Goal: Task Accomplishment & Management: Manage account settings

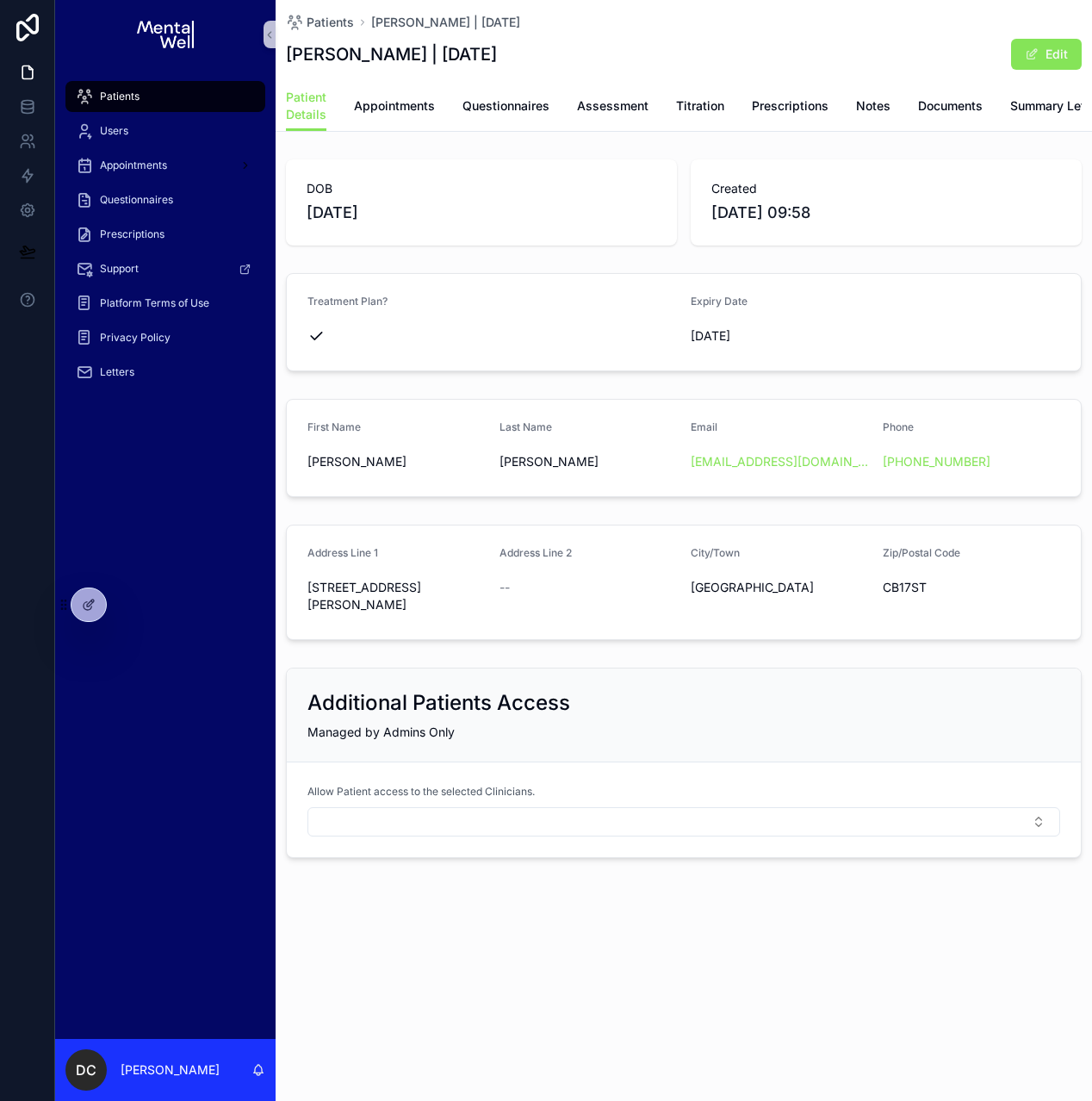
click at [104, 97] on span "Patients" at bounding box center [120, 97] width 40 height 14
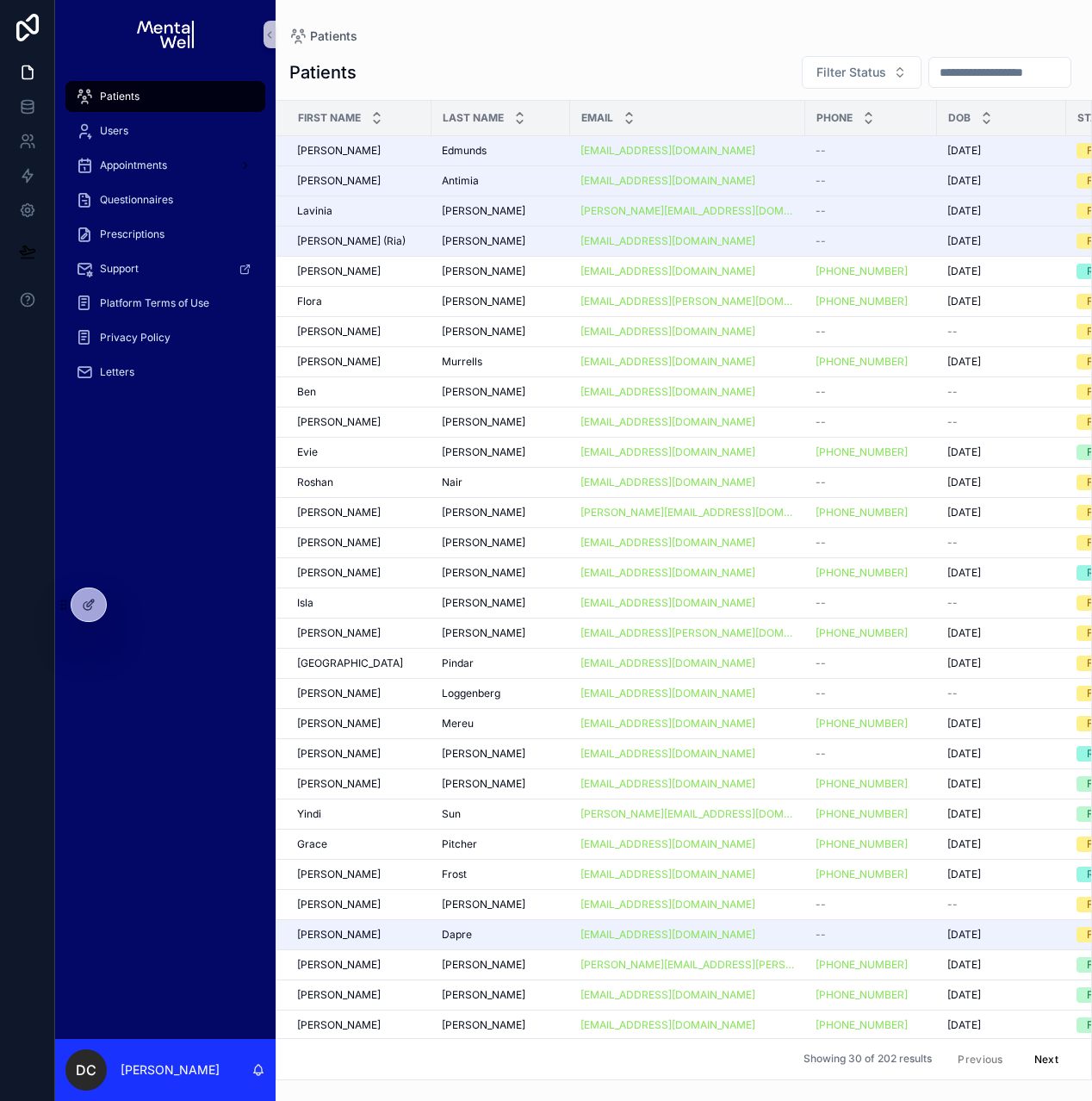
click at [994, 79] on input "scrollable content" at bounding box center [1000, 72] width 141 height 24
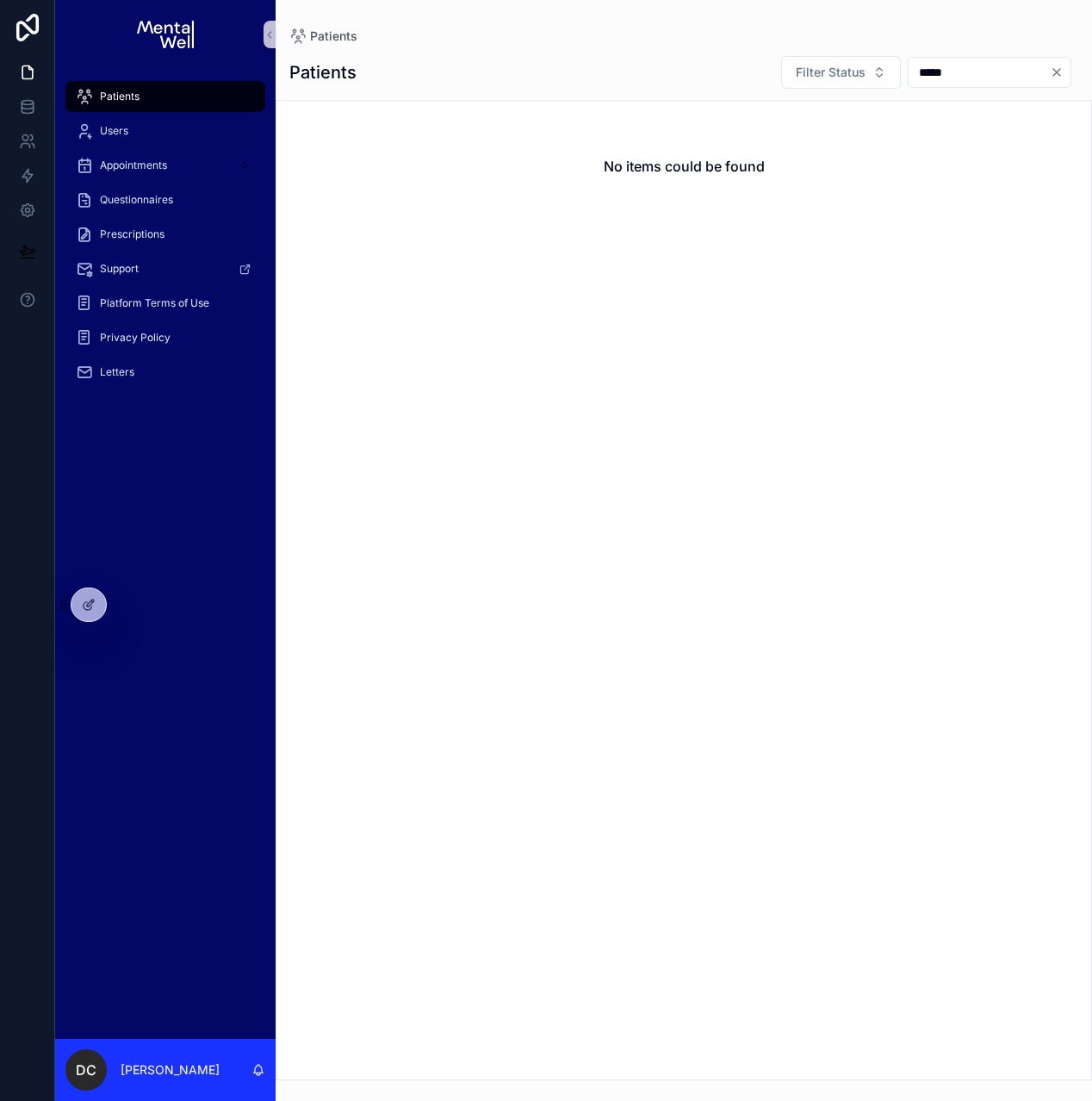
type input "******"
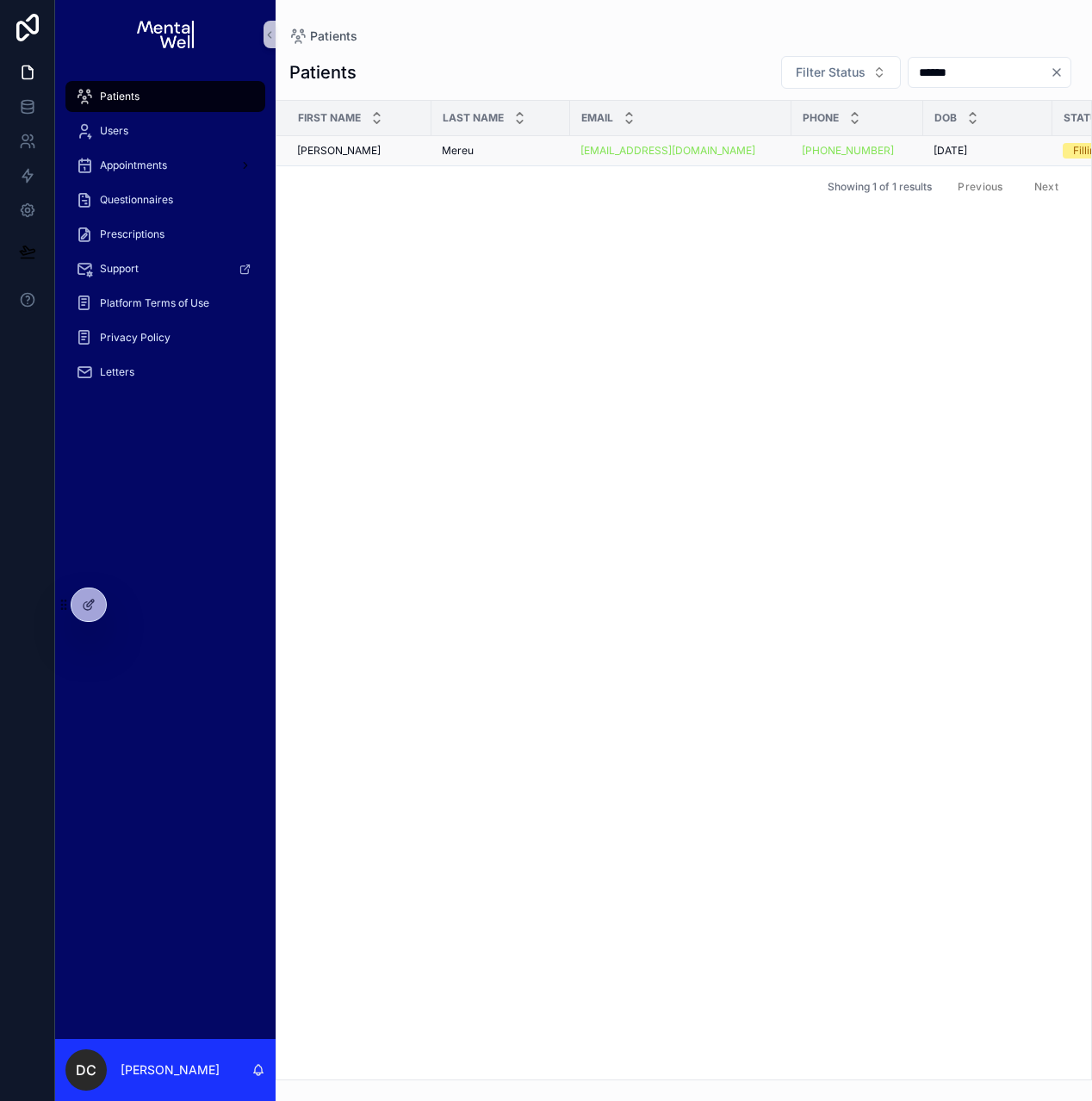
click at [533, 147] on div "[PERSON_NAME]" at bounding box center [501, 151] width 118 height 14
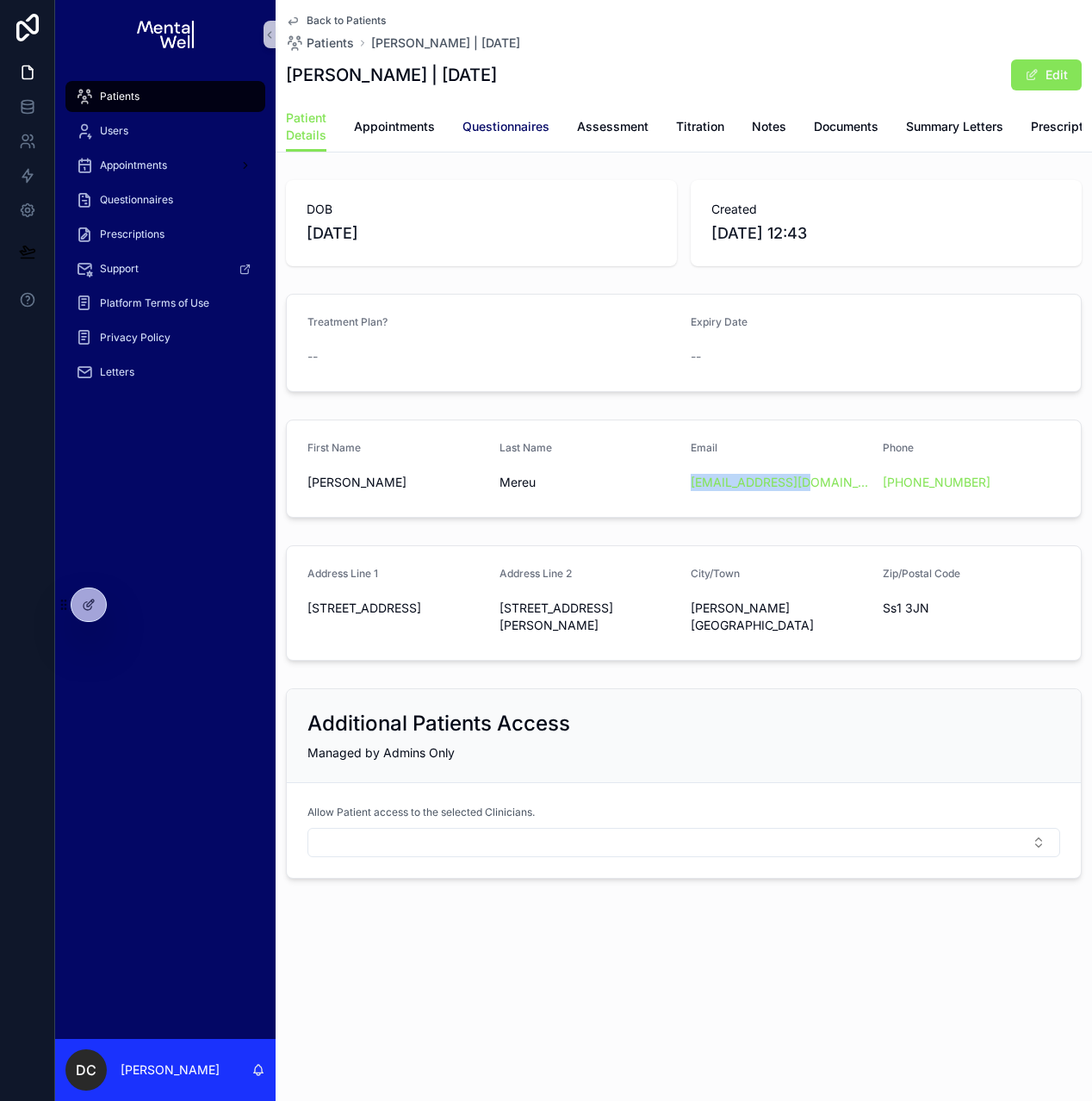
click at [482, 129] on span "Questionnaires" at bounding box center [506, 127] width 87 height 17
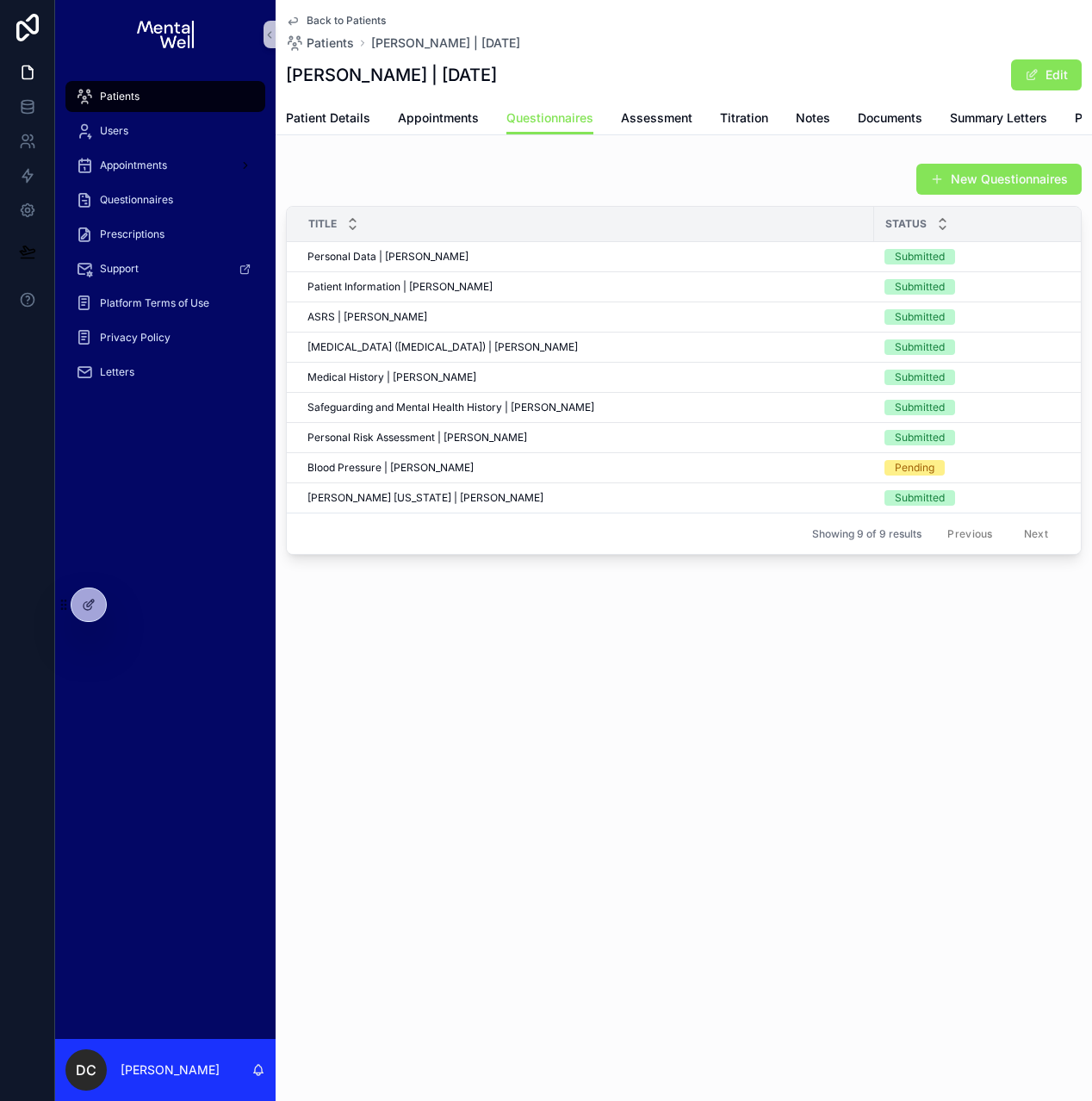
click at [244, 106] on div "Patients" at bounding box center [165, 97] width 179 height 28
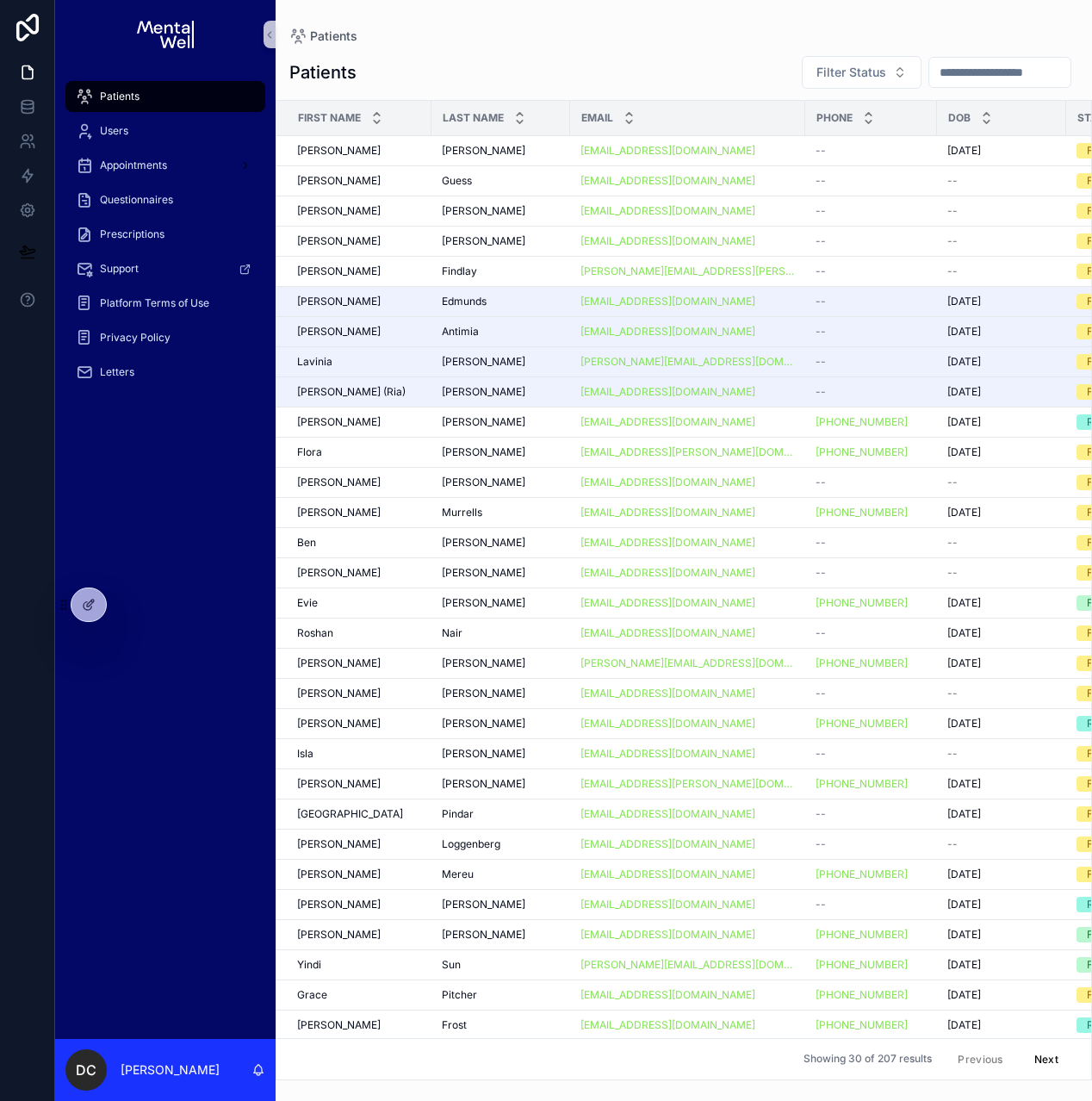
click at [958, 78] on input "scrollable content" at bounding box center [1000, 72] width 141 height 24
type input "*****"
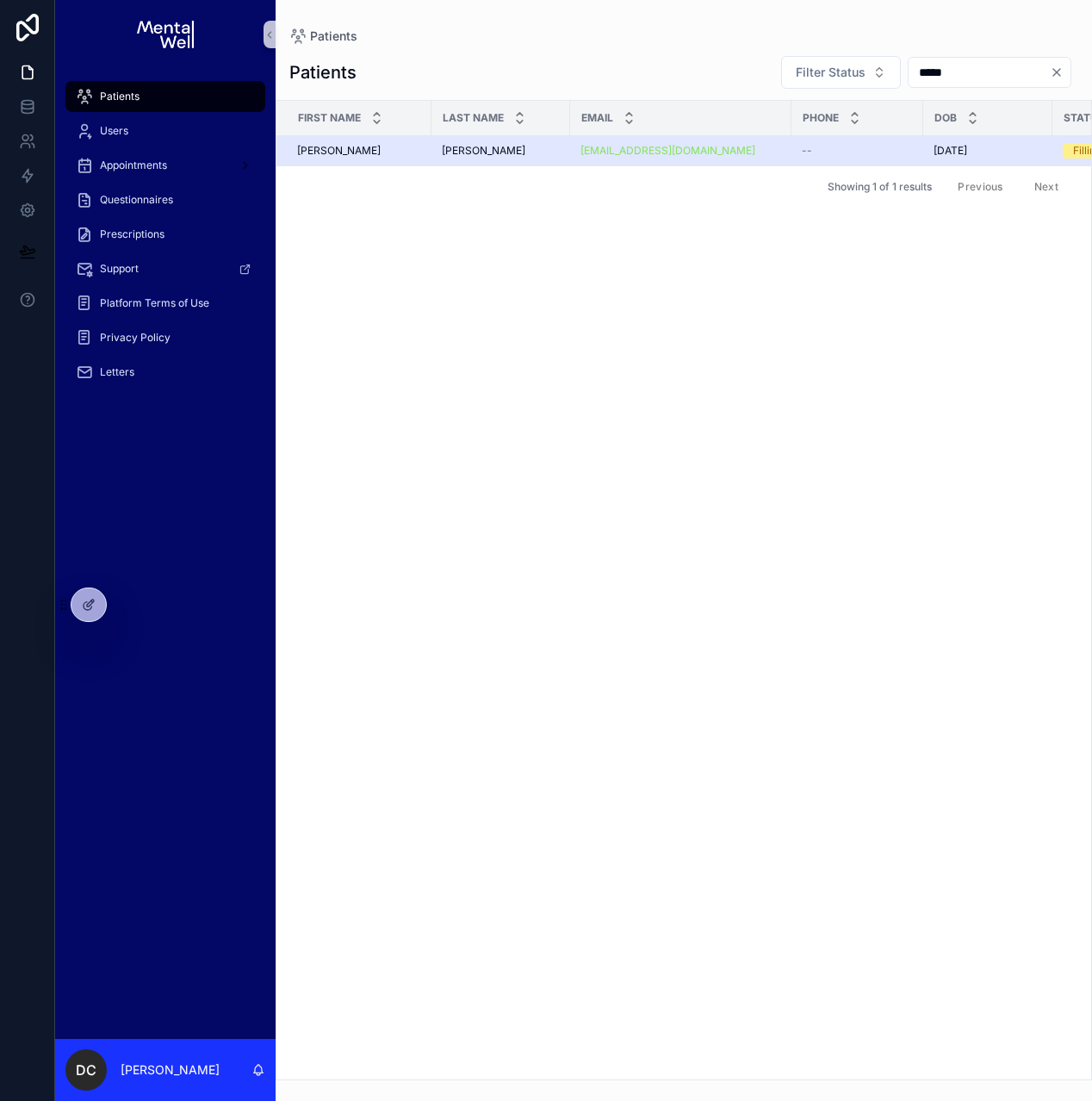
click at [510, 148] on div "[PERSON_NAME] [PERSON_NAME]" at bounding box center [501, 151] width 118 height 14
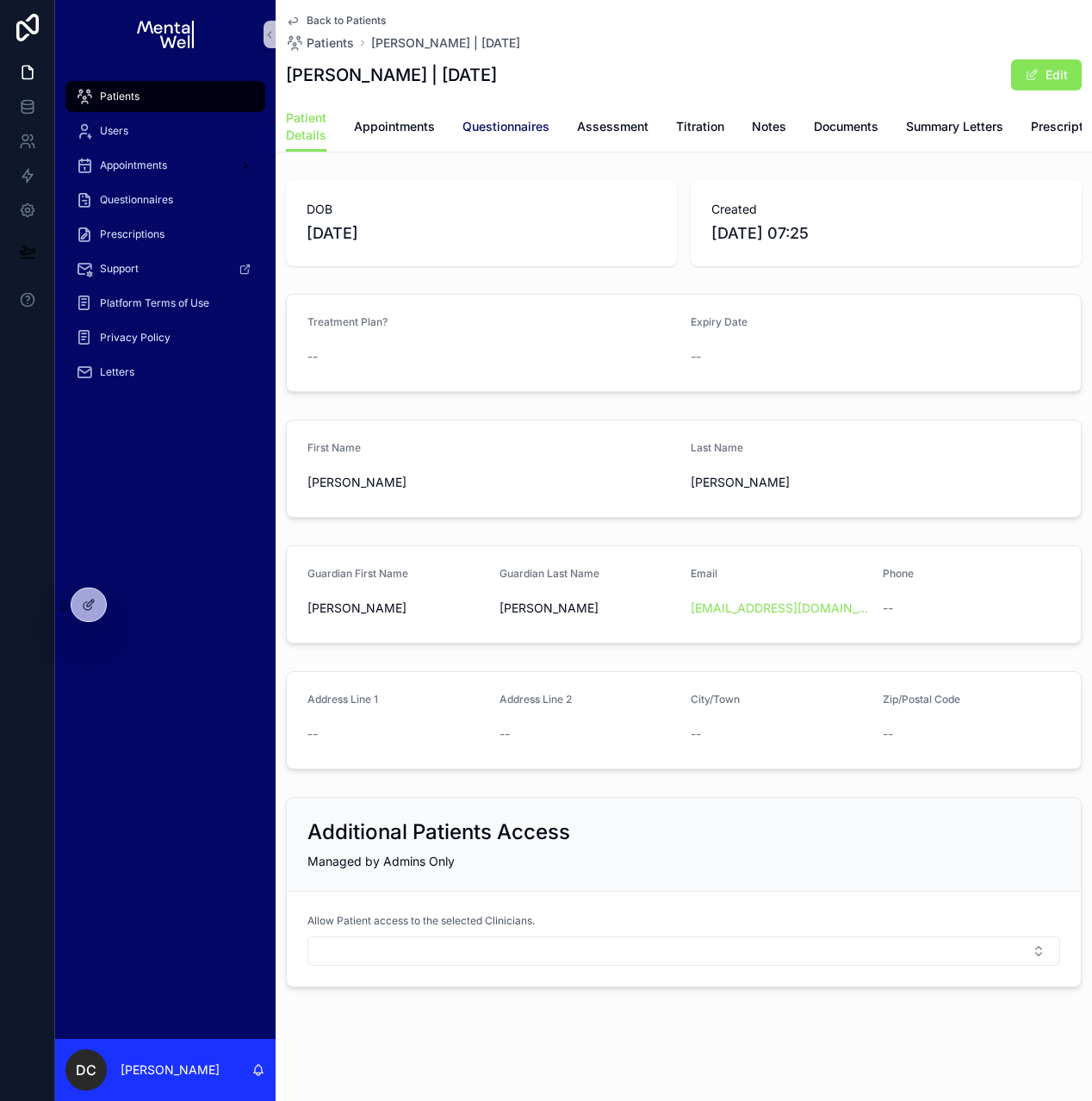
click at [498, 126] on span "Questionnaires" at bounding box center [506, 127] width 87 height 17
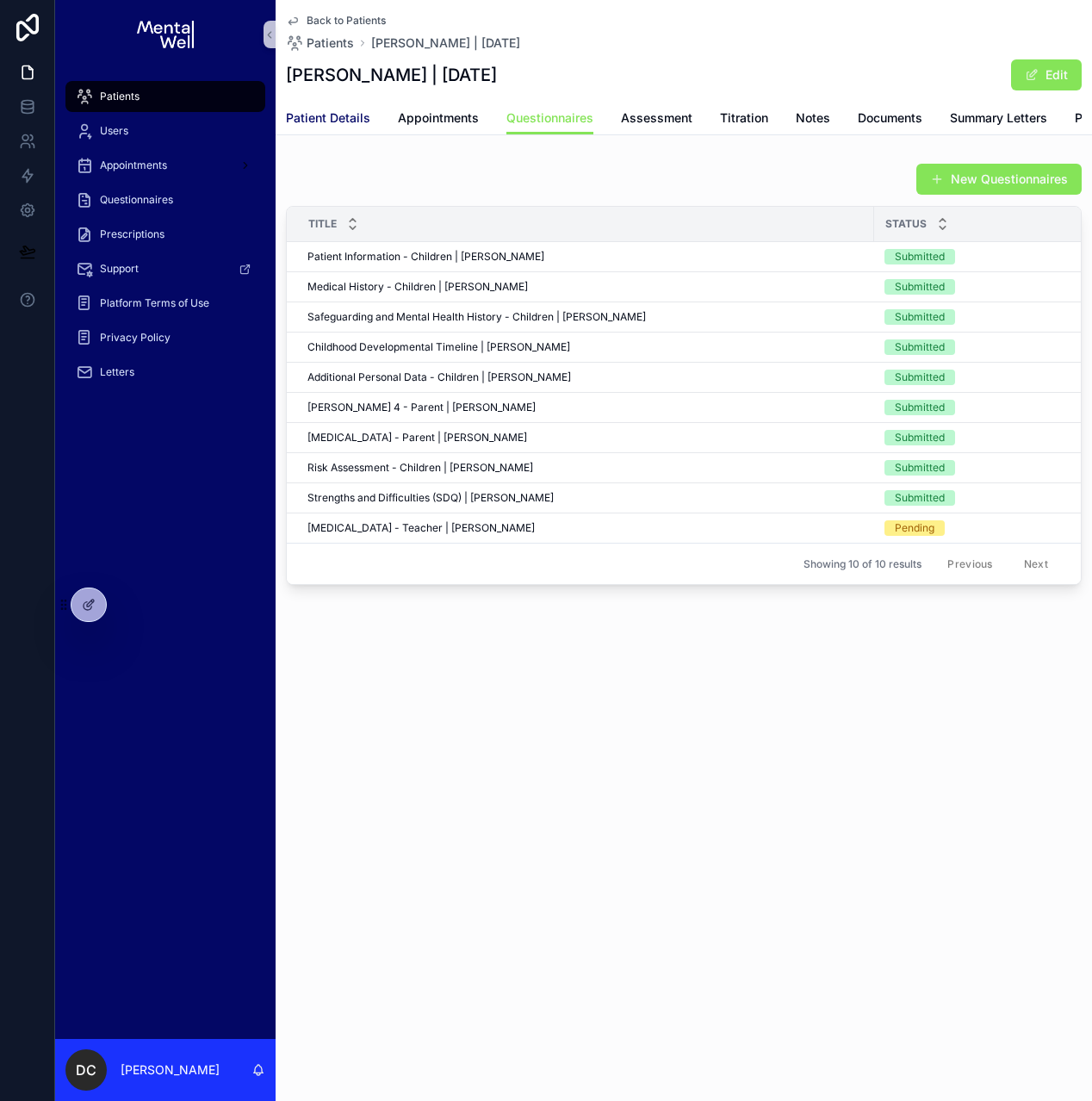
click at [360, 128] on link "Patient Details" at bounding box center [328, 120] width 84 height 34
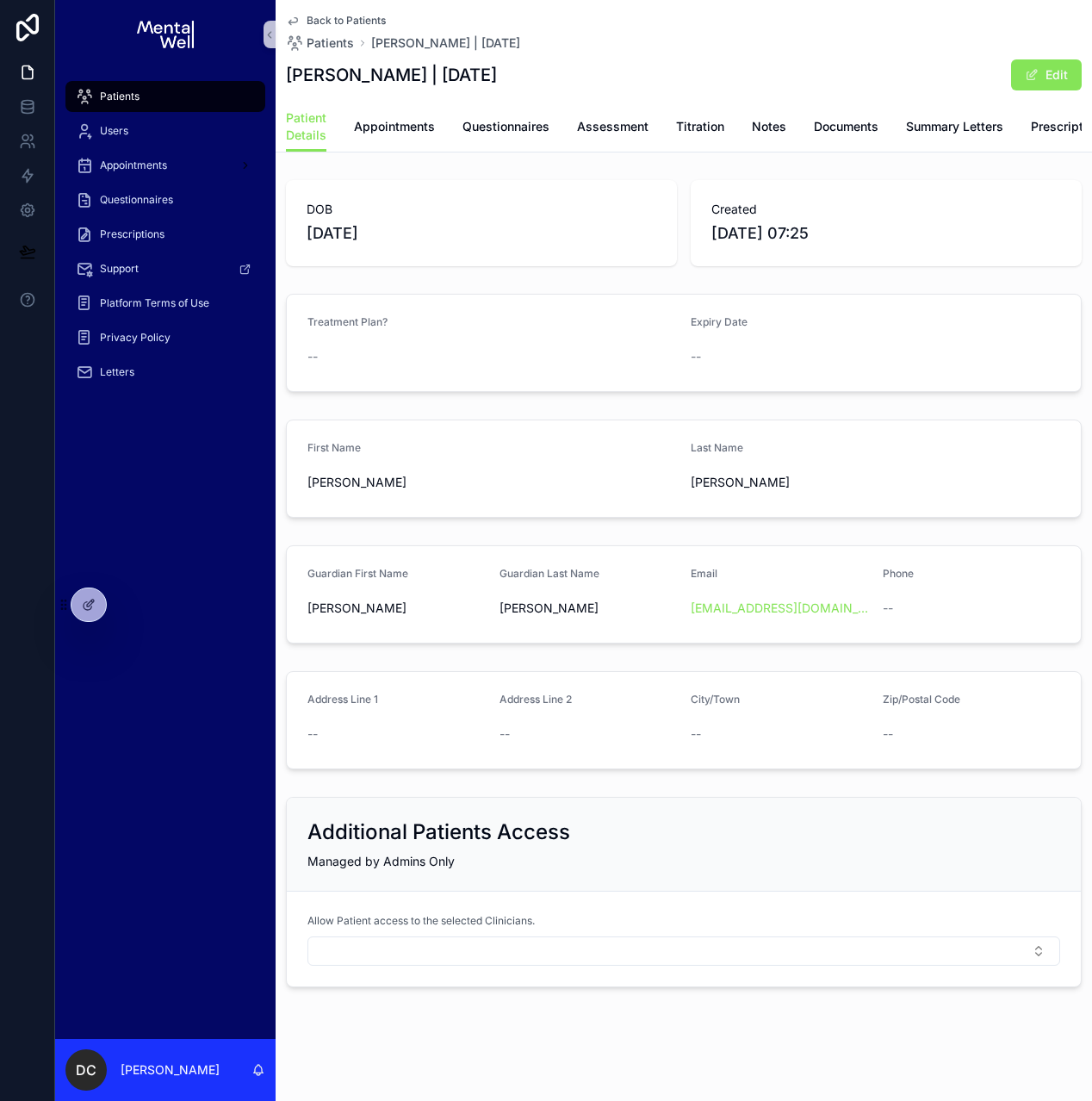
click at [234, 98] on div "Patients" at bounding box center [165, 97] width 179 height 28
click at [143, 93] on div "Patients" at bounding box center [165, 97] width 179 height 28
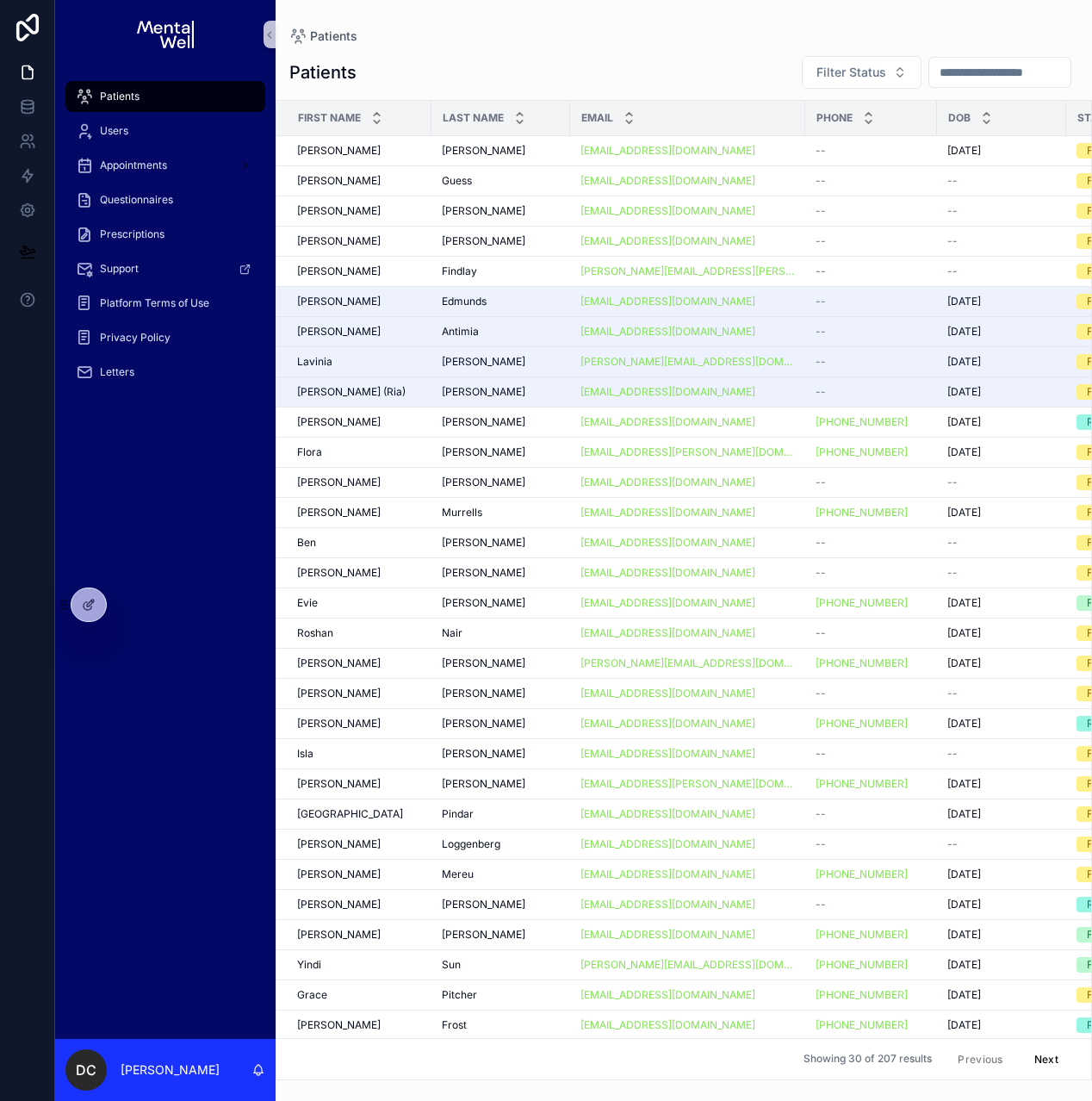
click at [953, 76] on input "scrollable content" at bounding box center [1000, 72] width 141 height 24
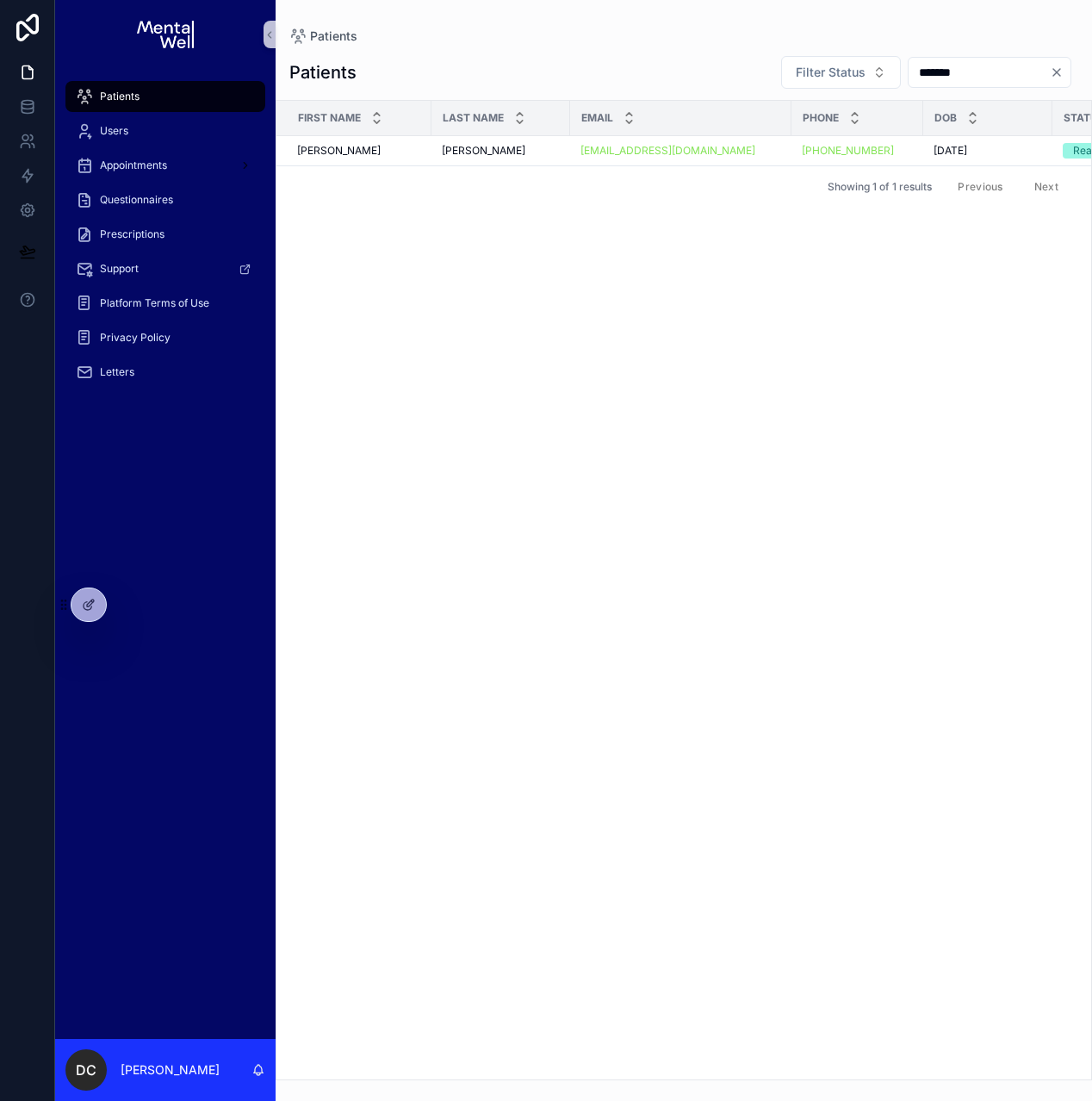
type input "*******"
click at [222, 103] on div "Patients" at bounding box center [165, 97] width 179 height 28
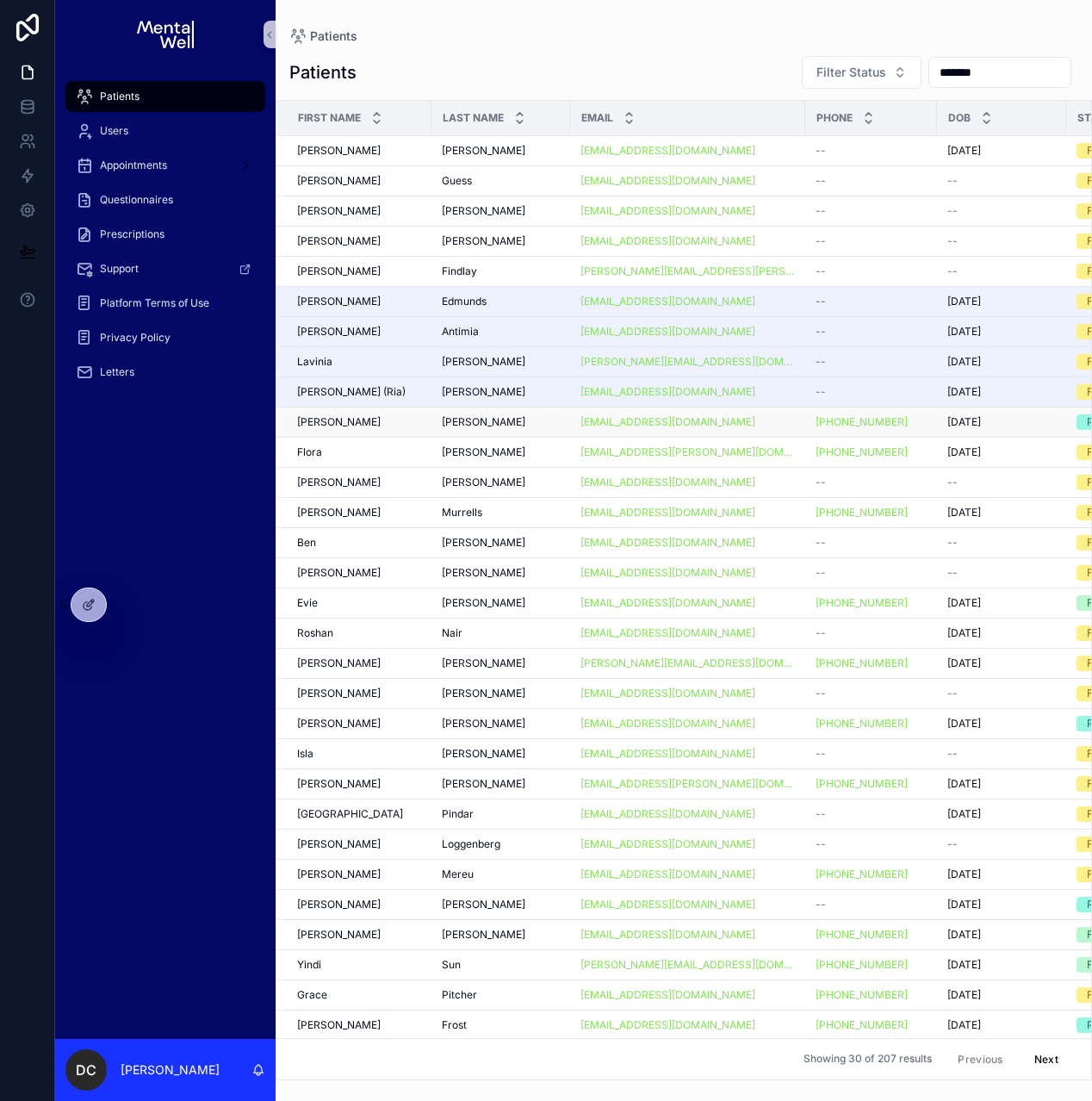
click at [394, 416] on div "[PERSON_NAME] [PERSON_NAME]" at bounding box center [359, 422] width 124 height 14
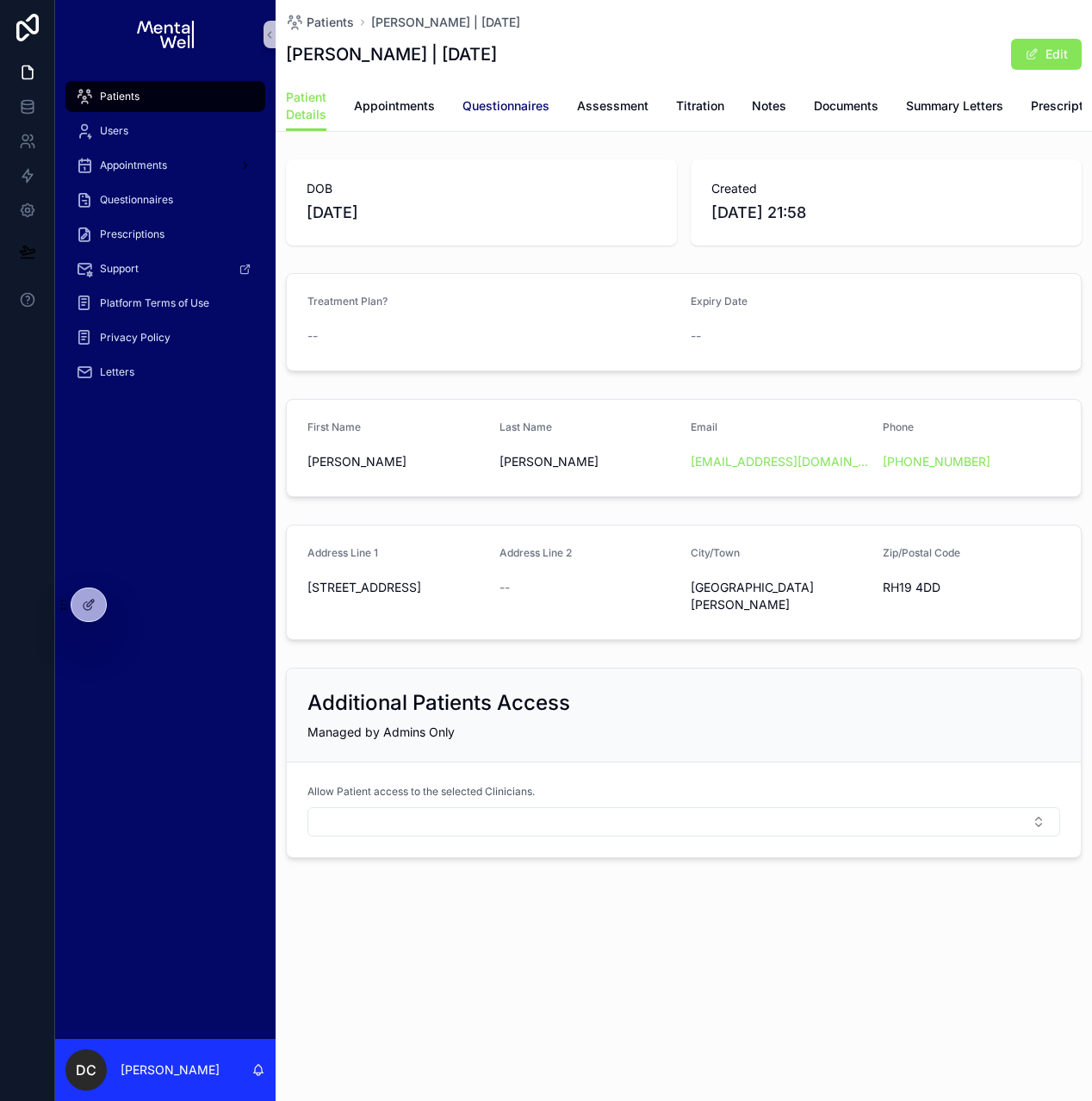
click at [483, 116] on link "Questionnaires" at bounding box center [506, 108] width 87 height 34
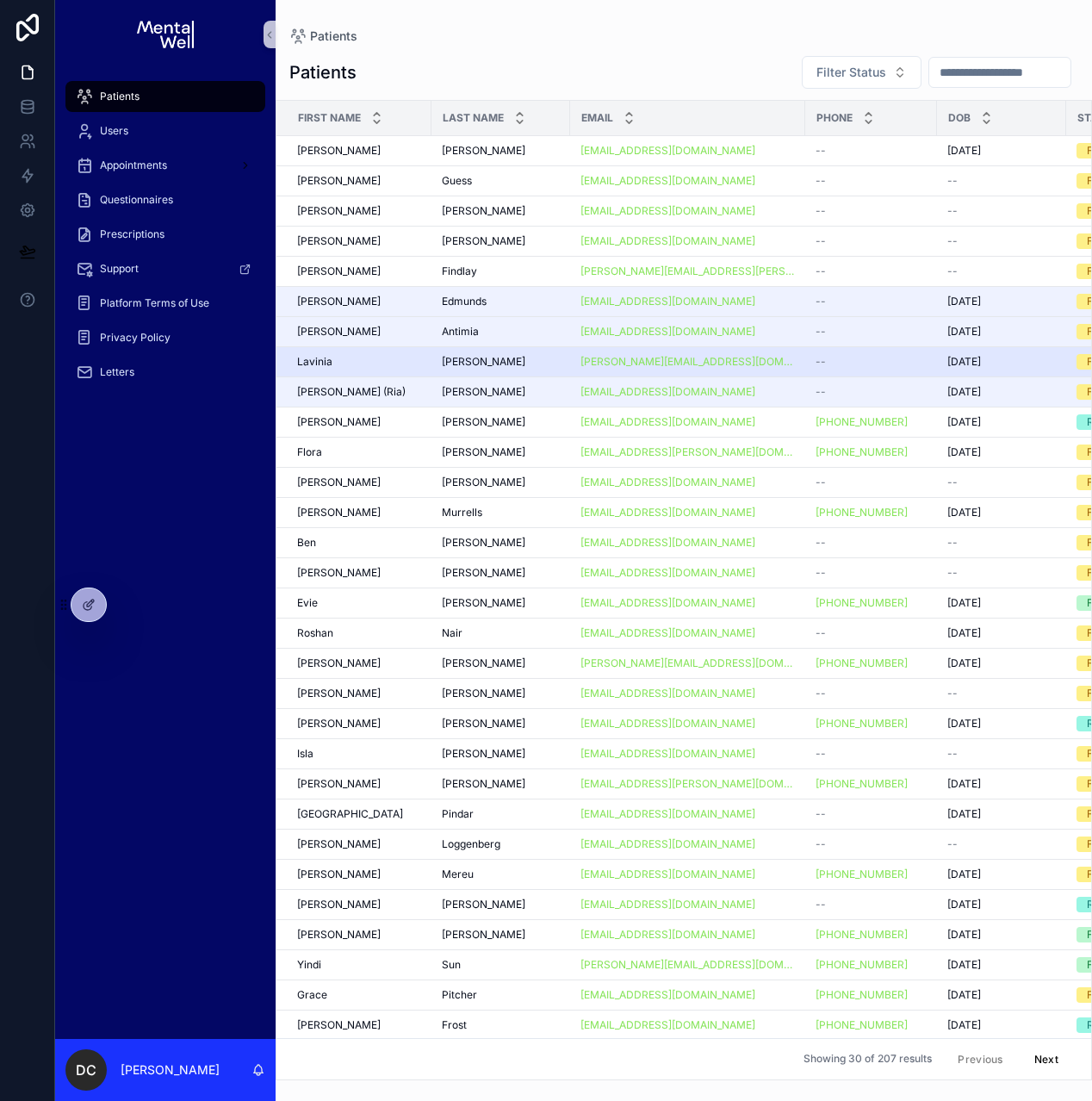
click at [429, 360] on td "[PERSON_NAME] [PERSON_NAME]" at bounding box center [354, 361] width 155 height 30
click at [454, 360] on span "[PERSON_NAME]" at bounding box center [484, 362] width 84 height 14
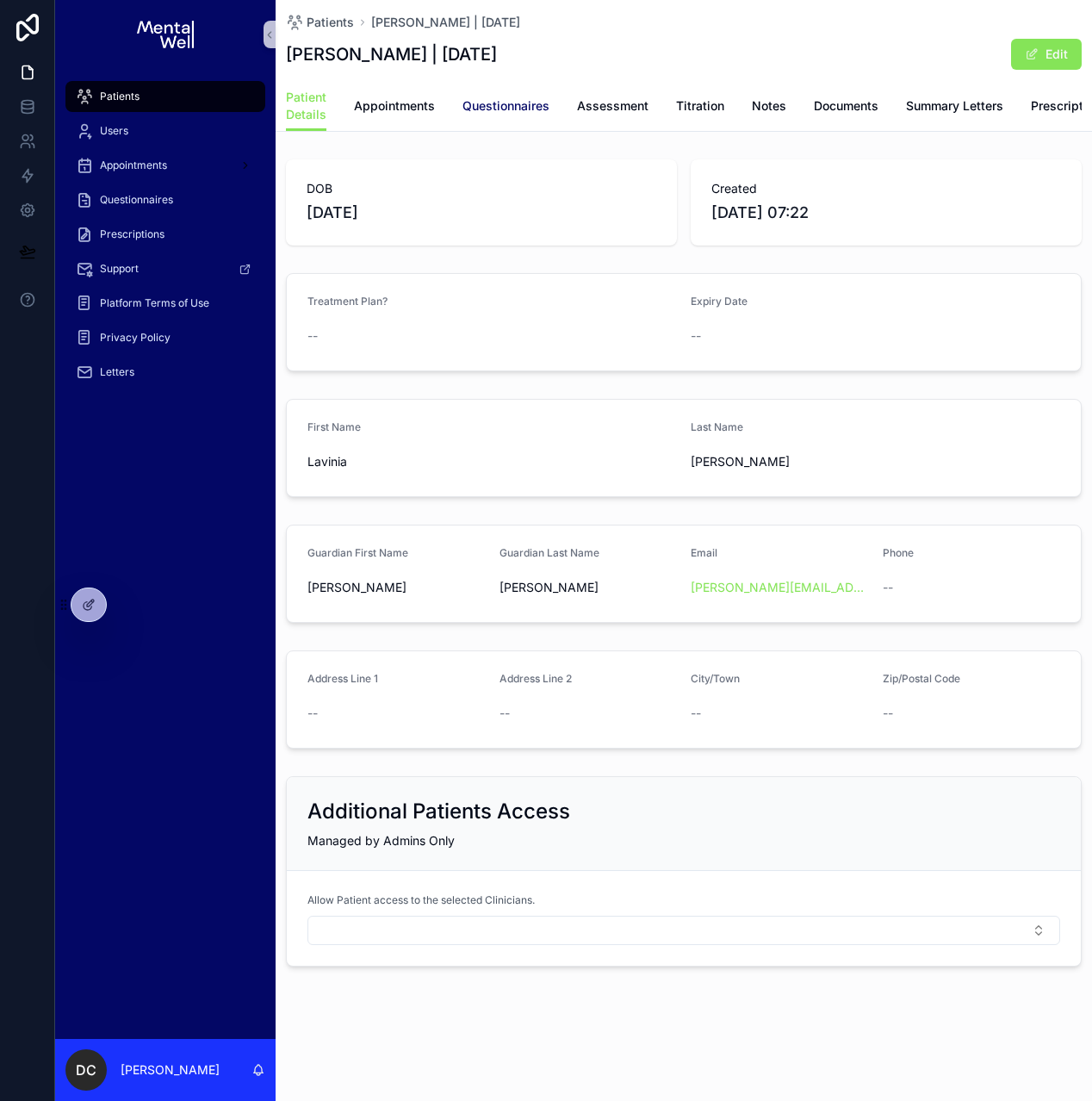
click at [508, 111] on span "Questionnaires" at bounding box center [506, 106] width 87 height 17
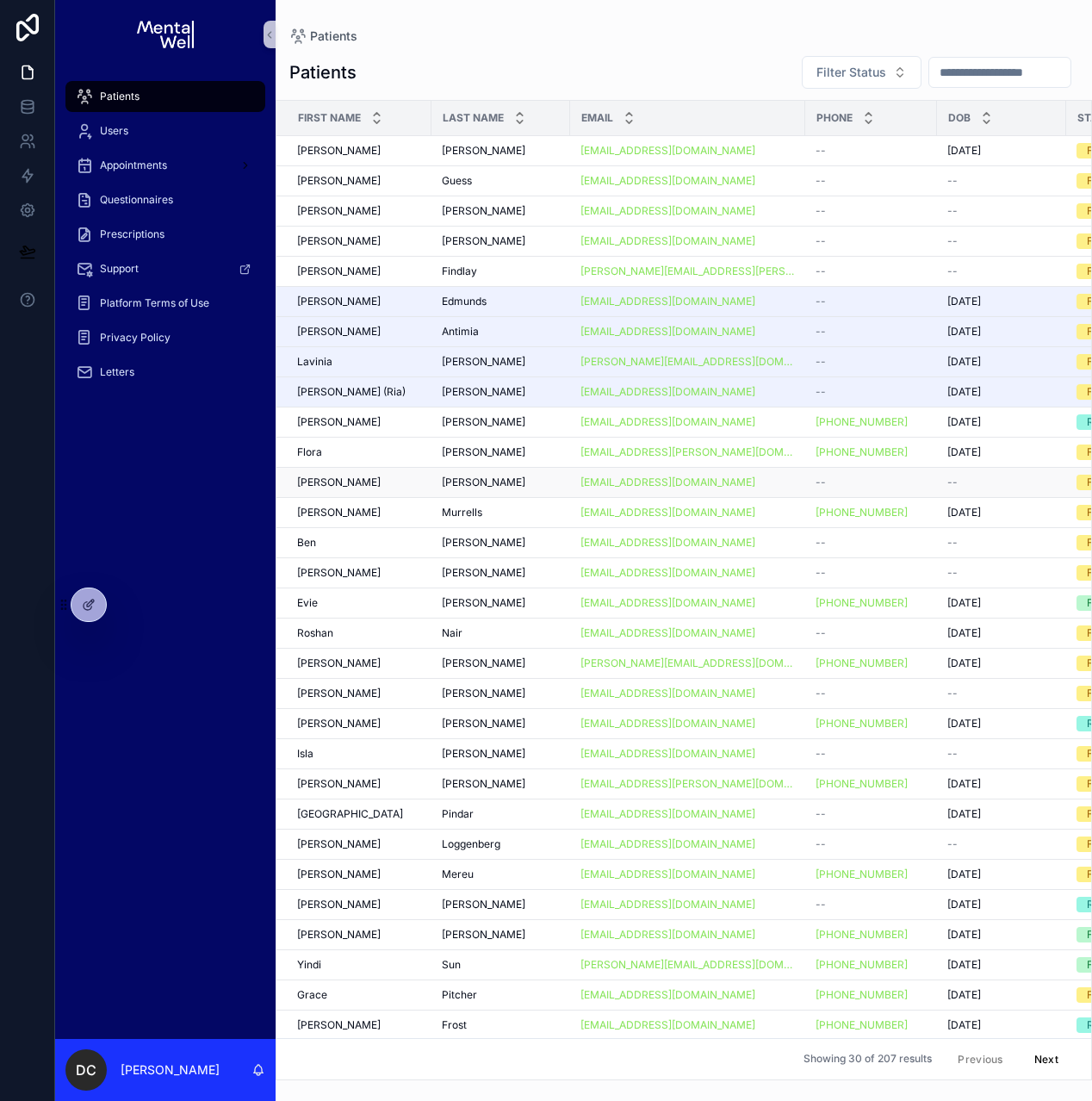
scroll to position [14, 0]
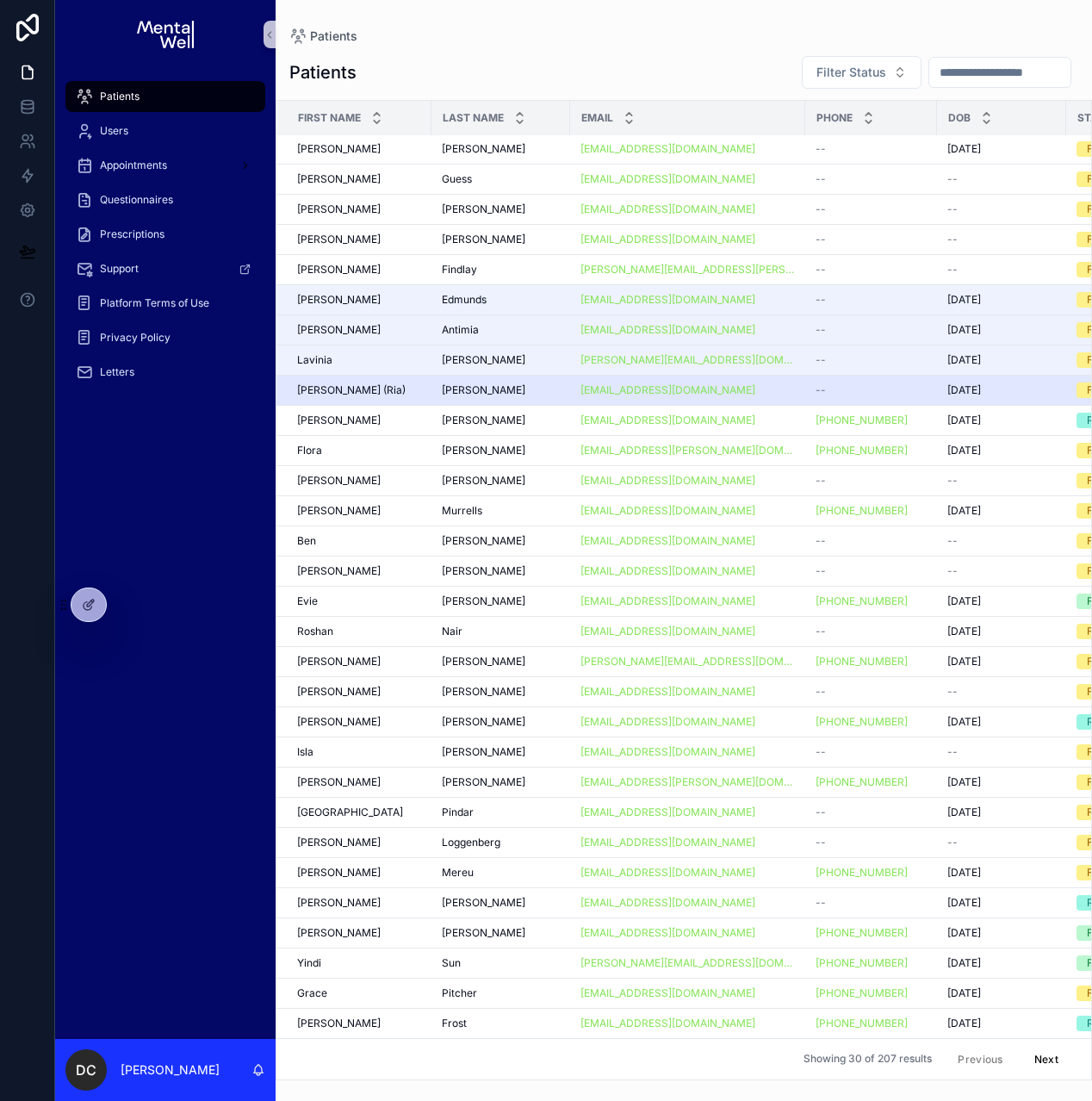
click at [412, 384] on div "[PERSON_NAME] (Ria) [PERSON_NAME] (Ria)" at bounding box center [359, 391] width 124 height 14
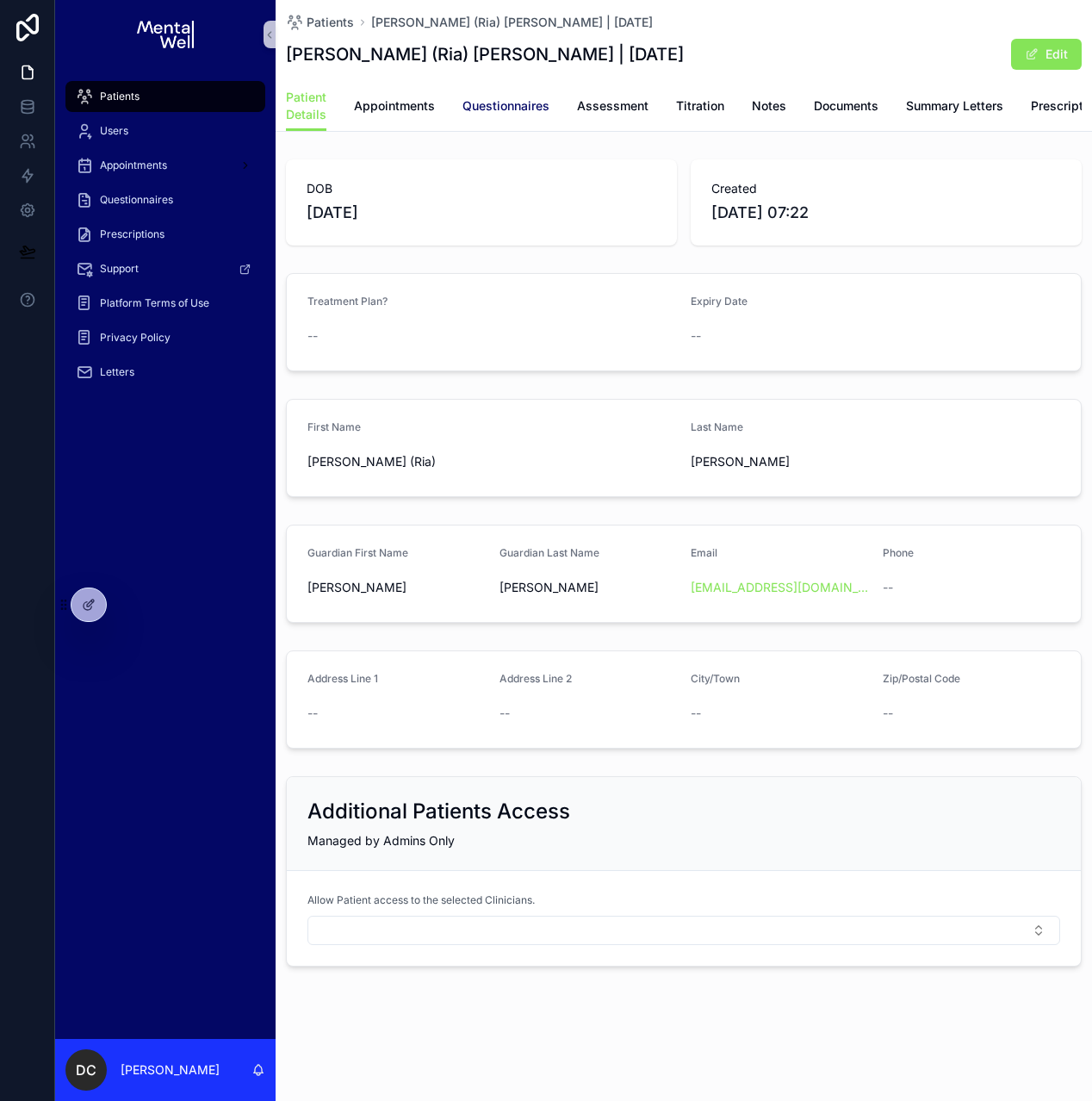
click at [525, 100] on span "Questionnaires" at bounding box center [506, 106] width 87 height 17
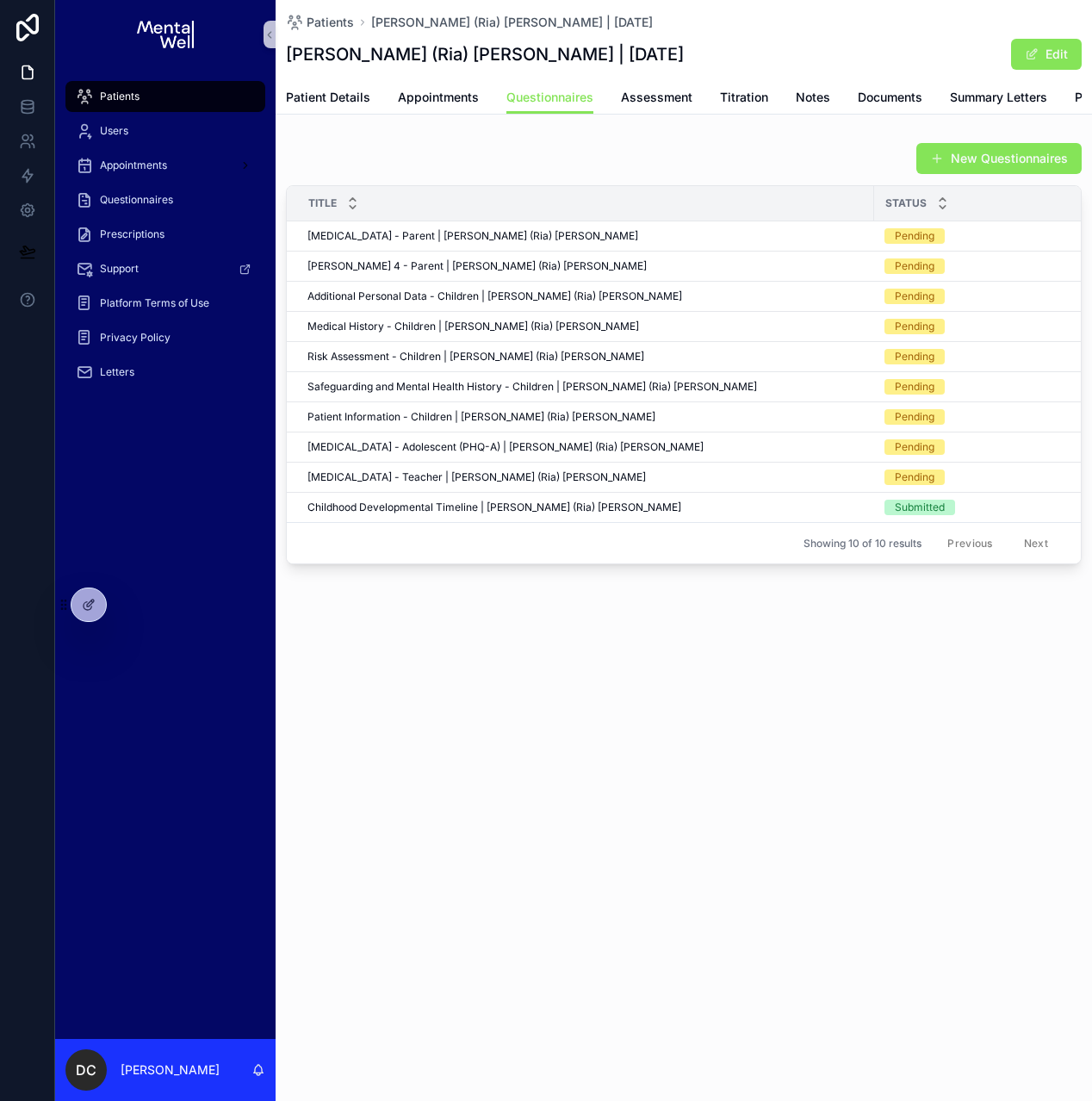
click at [685, 621] on div "Patients [PERSON_NAME] (Ria) [PERSON_NAME] | [DATE] [PERSON_NAME] (Ria) [PERSON…" at bounding box center [683, 341] width 816 height 681
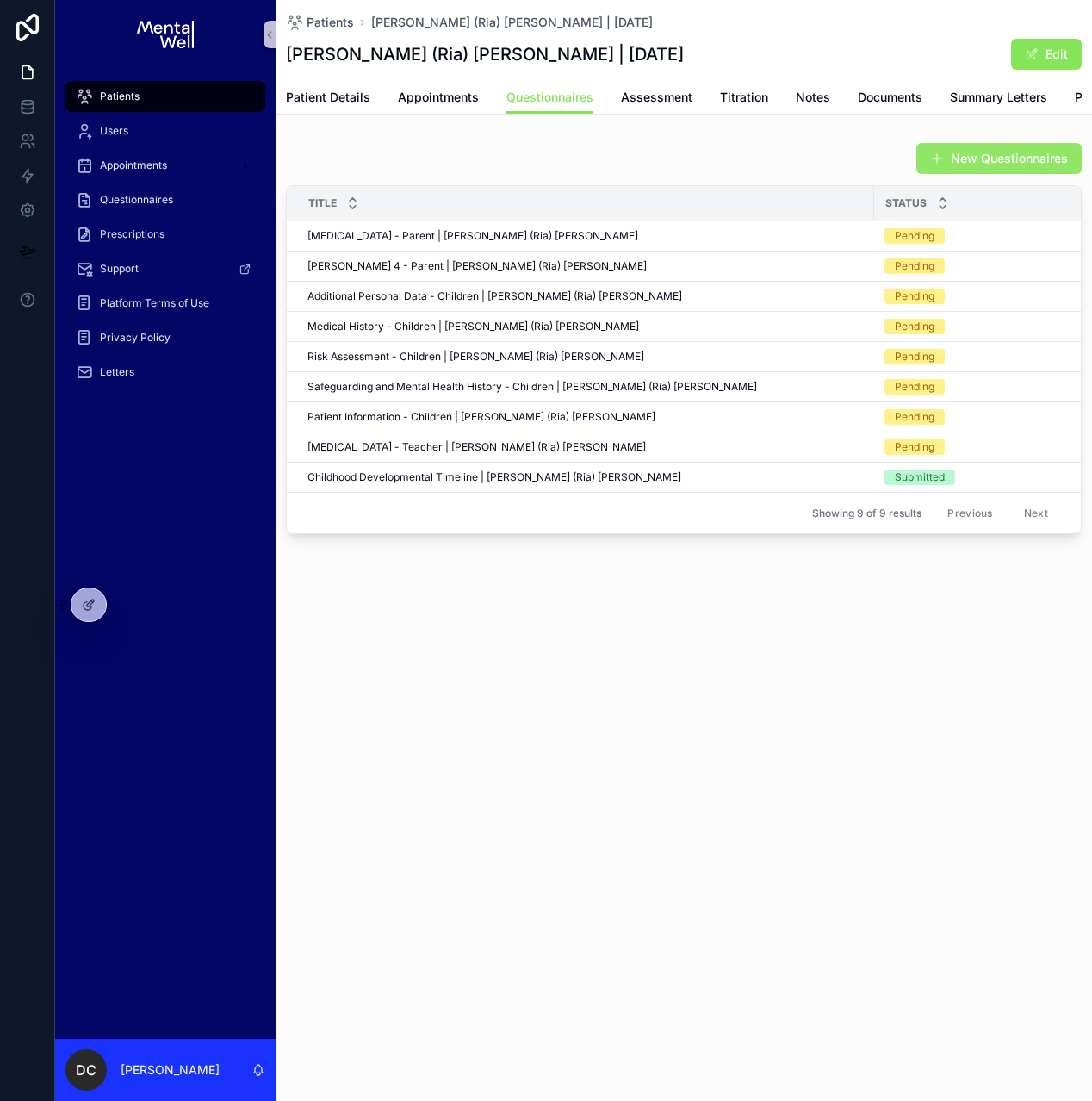
click at [955, 170] on button "New Questionnaires" at bounding box center [999, 159] width 165 height 31
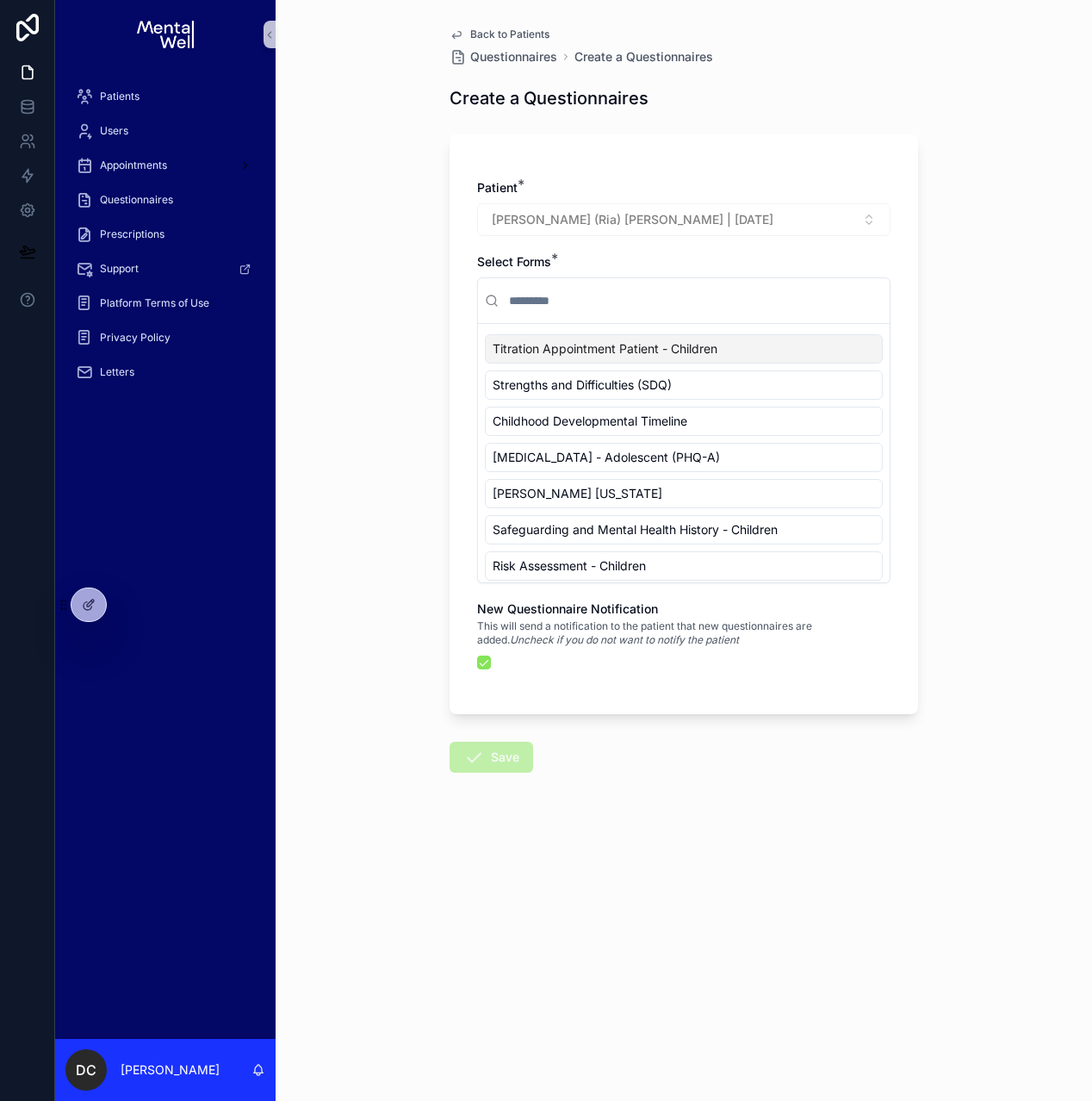
click at [578, 295] on input "scrollable content" at bounding box center [695, 301] width 378 height 31
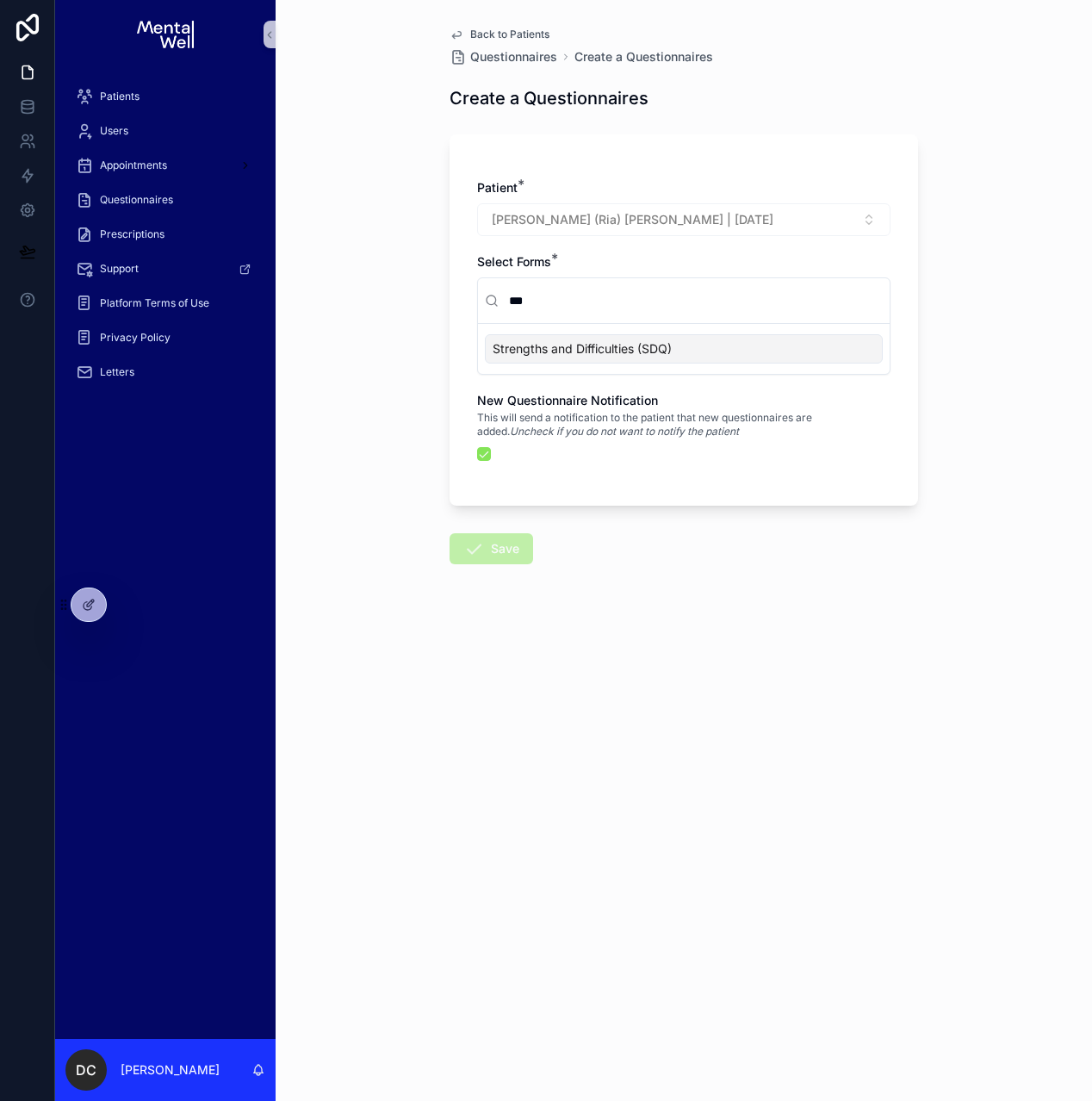
type input "***"
click at [578, 343] on span "Strengths and Difficulties (SDQ)" at bounding box center [583, 349] width 179 height 17
click at [486, 454] on button "scrollable content" at bounding box center [484, 454] width 14 height 14
click at [502, 542] on button "Save" at bounding box center [491, 549] width 84 height 31
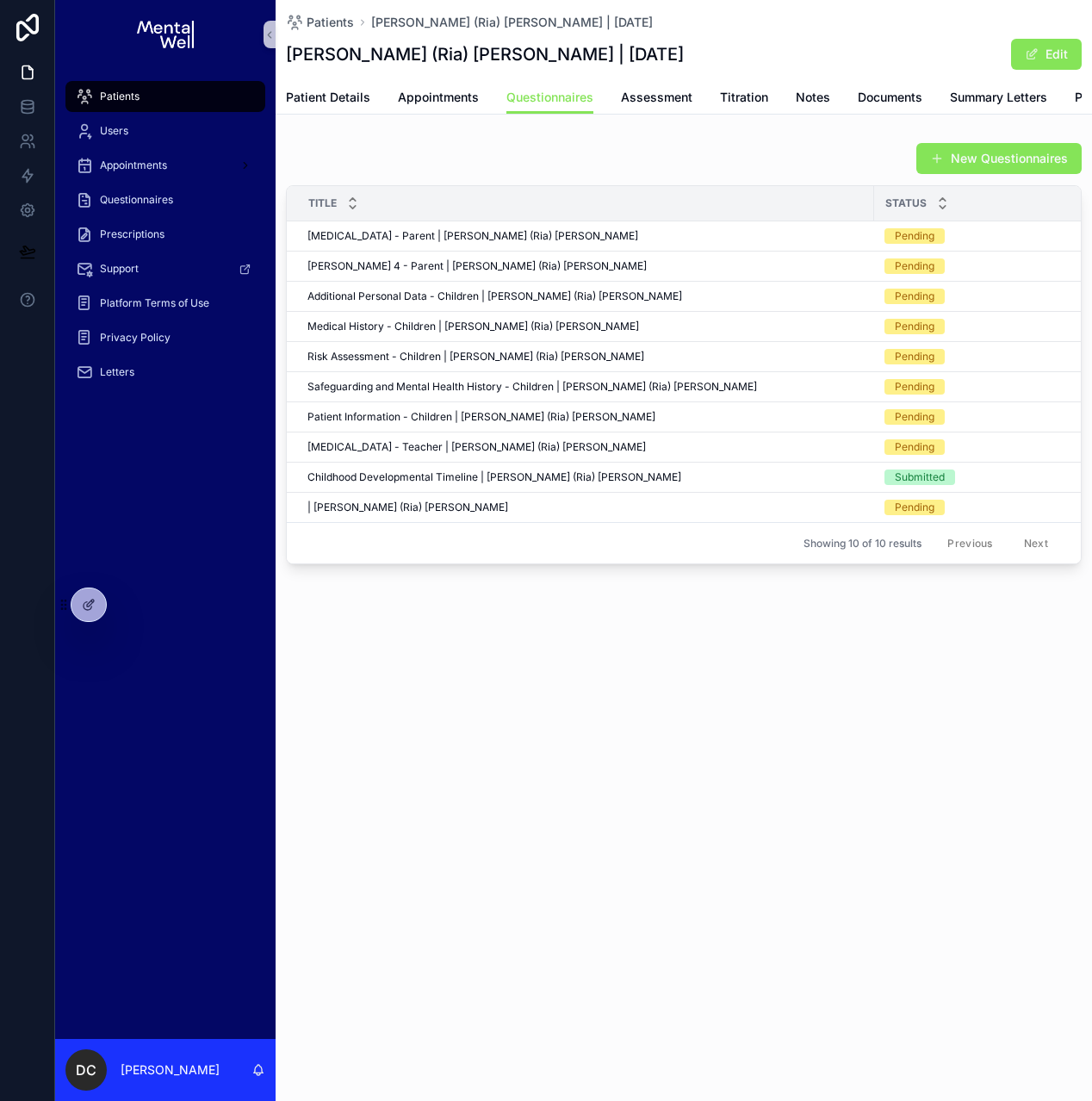
click at [185, 95] on div "Patients" at bounding box center [165, 97] width 179 height 28
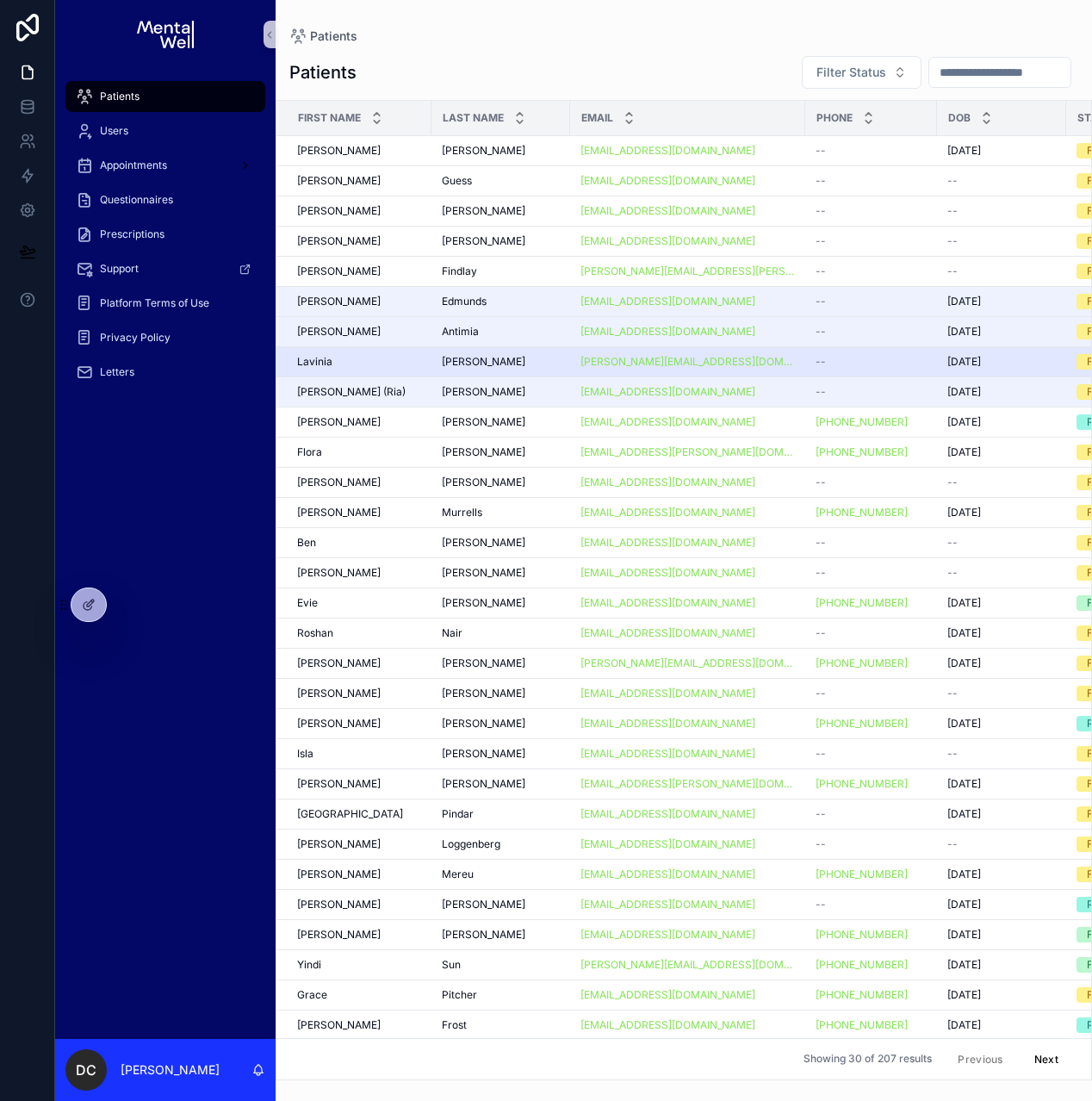
click at [379, 355] on div "[PERSON_NAME] [PERSON_NAME]" at bounding box center [359, 362] width 124 height 14
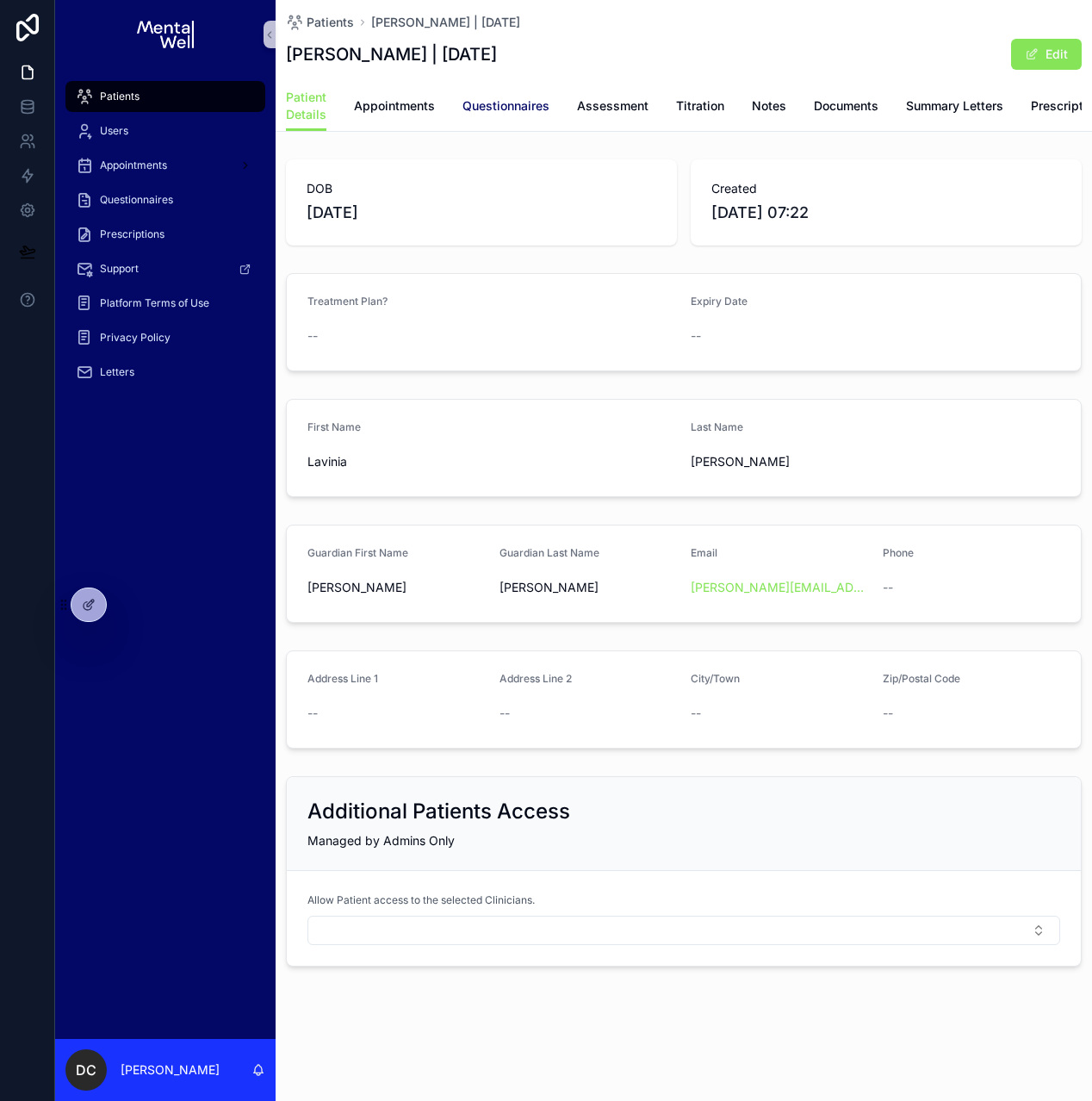
click at [519, 110] on span "Questionnaires" at bounding box center [506, 106] width 87 height 17
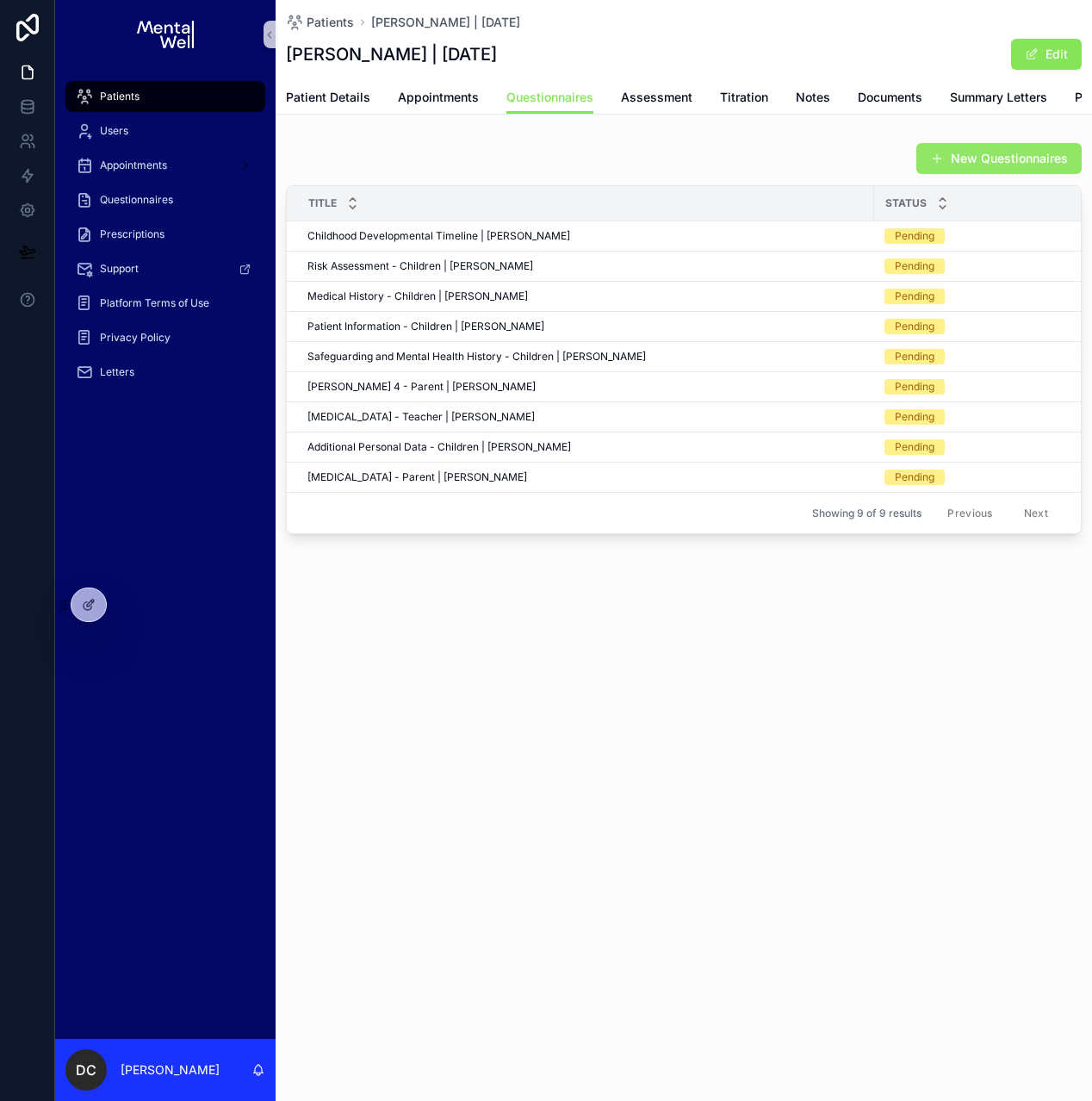
click at [942, 166] on span "scrollable content" at bounding box center [937, 159] width 14 height 14
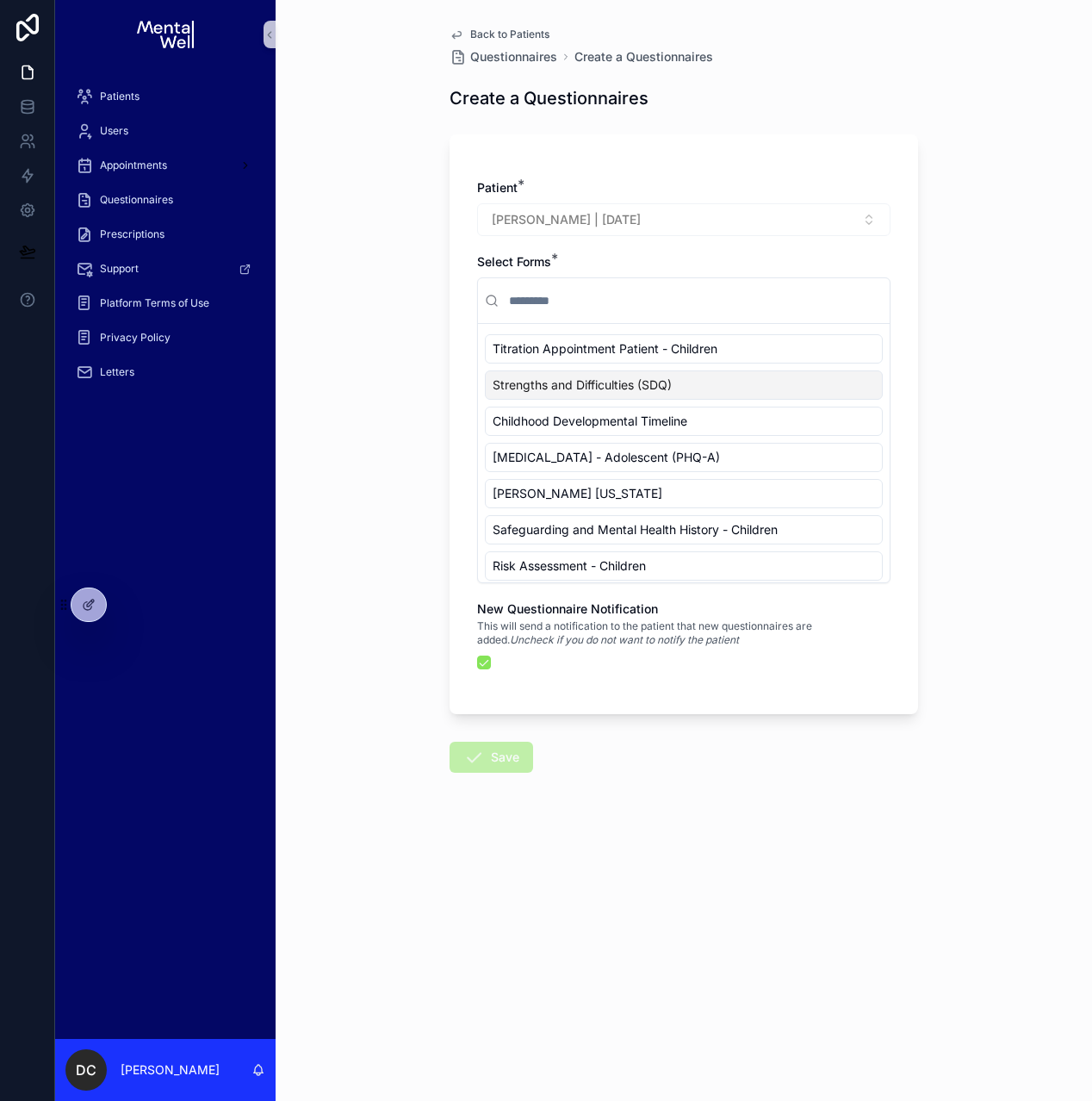
click at [556, 382] on span "Strengths and Difficulties (SDQ)" at bounding box center [583, 385] width 179 height 17
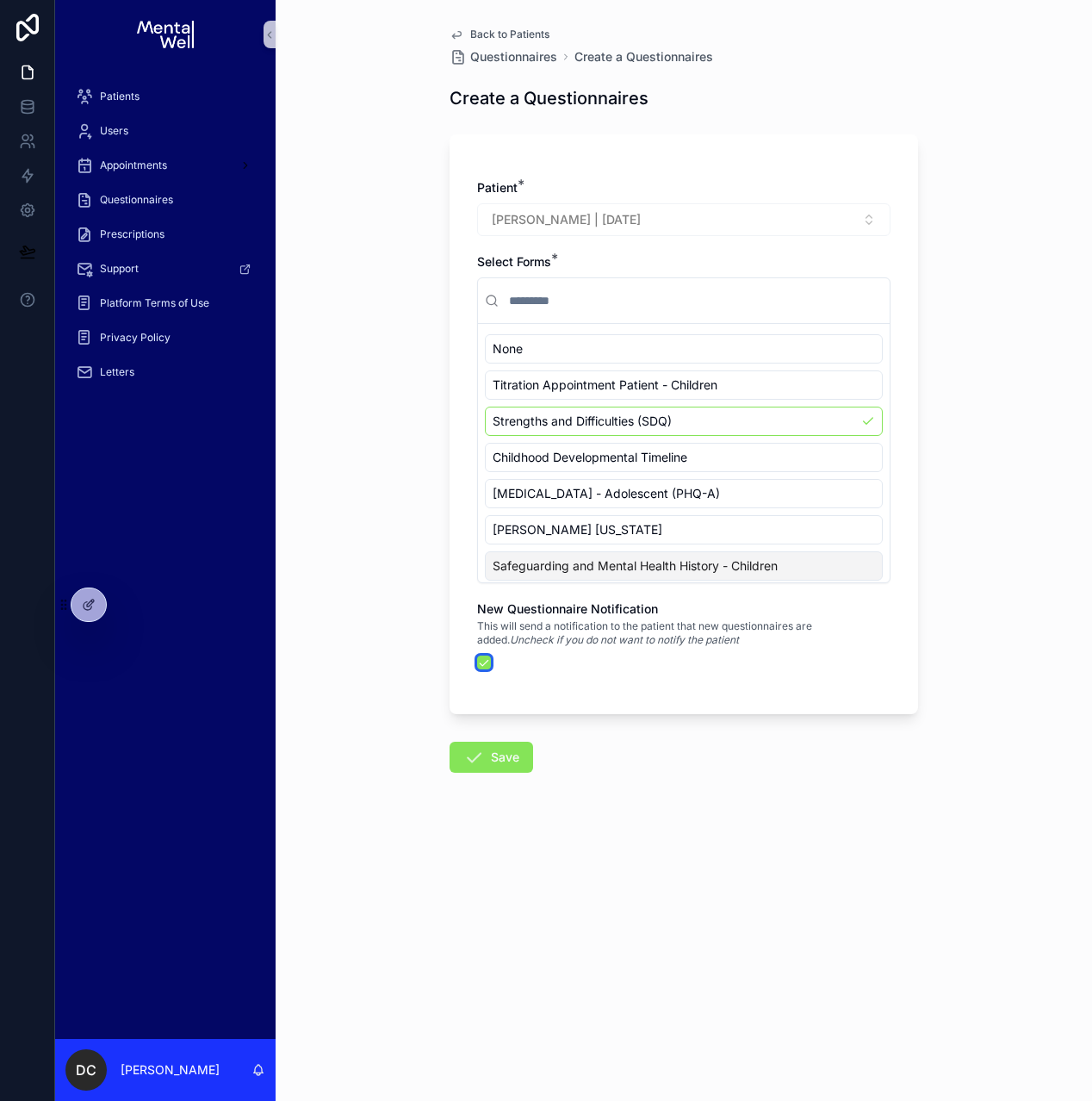
click at [484, 663] on button "scrollable content" at bounding box center [484, 662] width 14 height 14
click at [501, 750] on button "Save" at bounding box center [491, 757] width 84 height 31
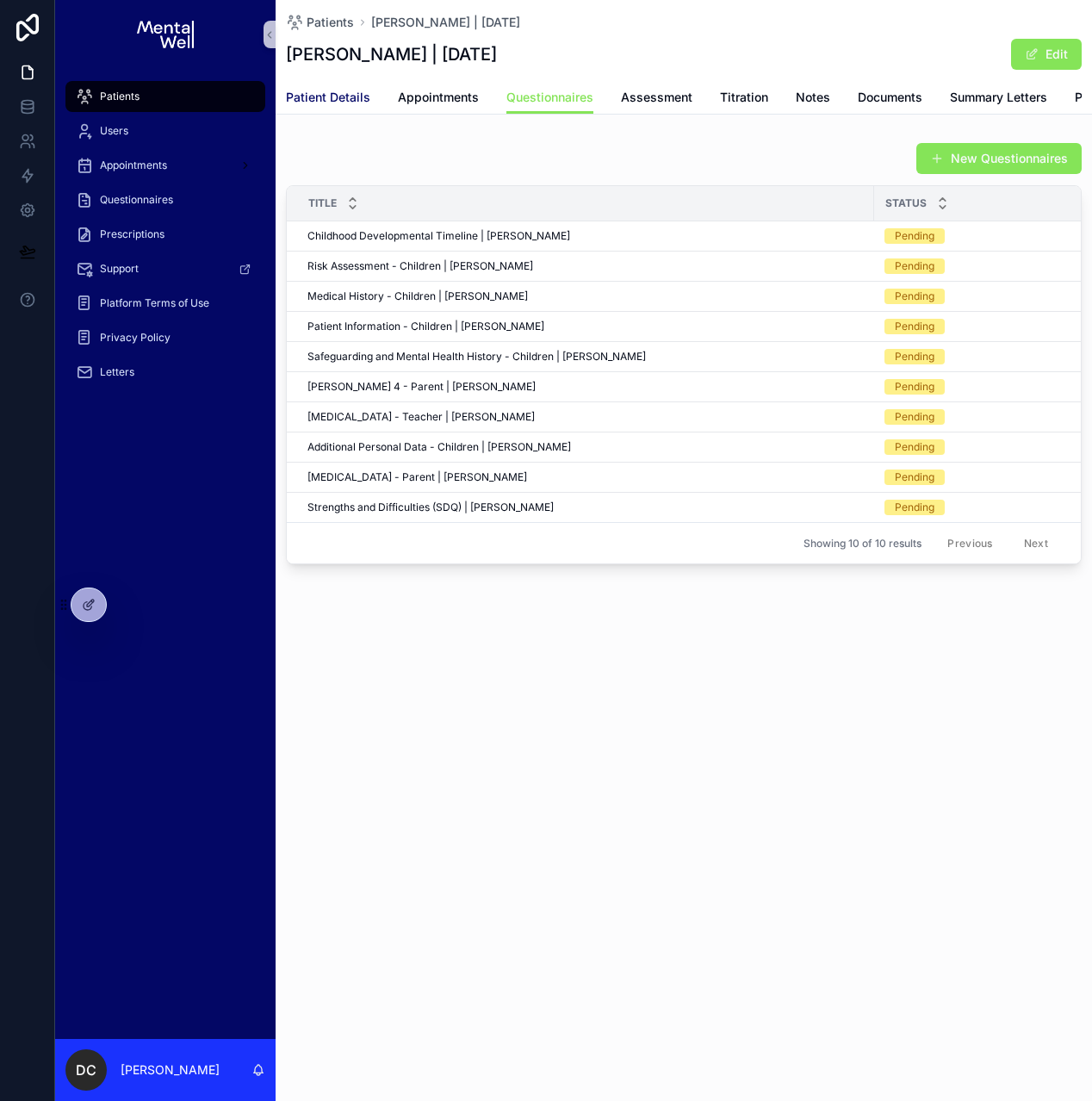
click at [344, 97] on span "Patient Details" at bounding box center [328, 97] width 84 height 17
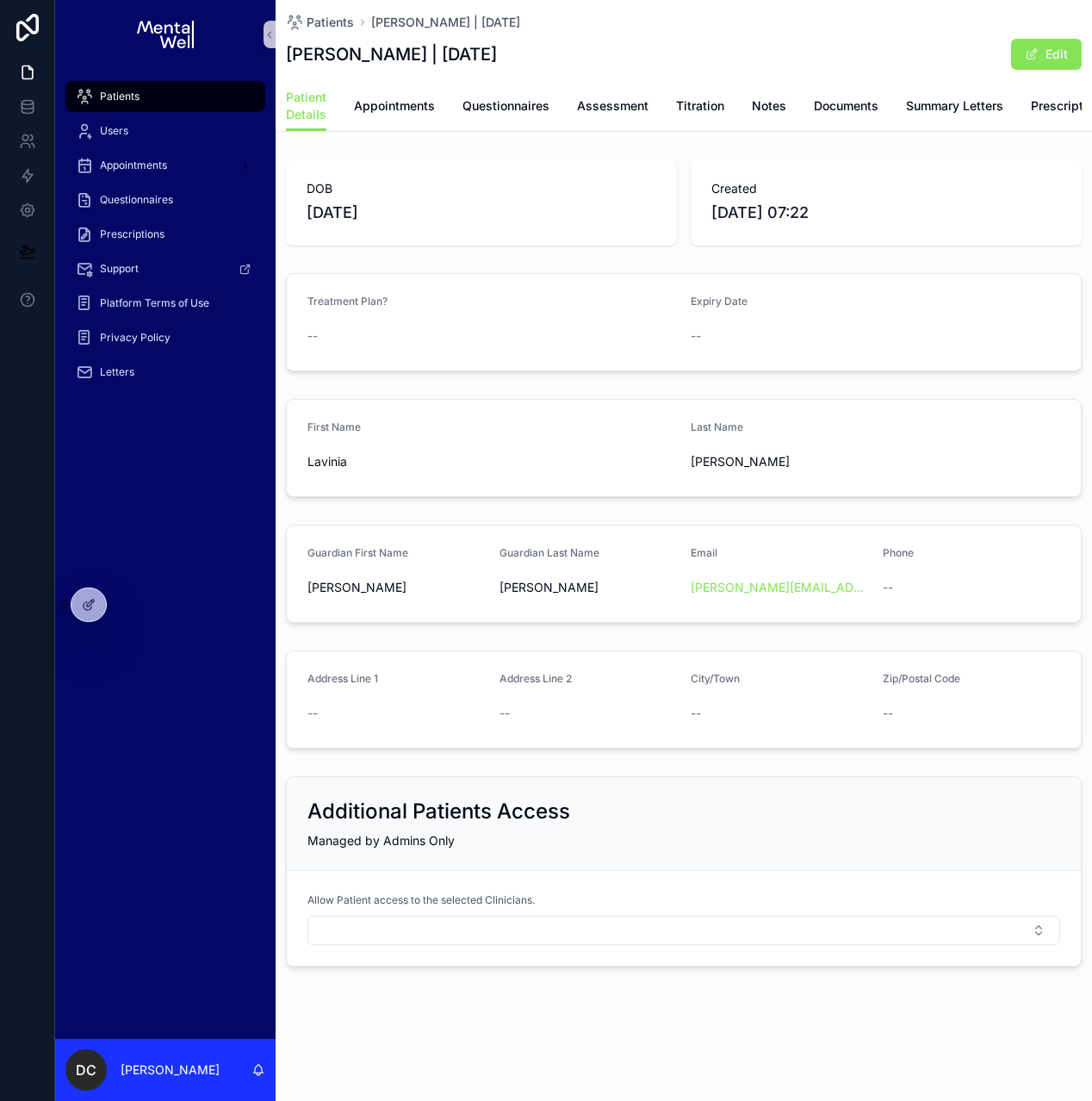
click at [202, 88] on div "Patients" at bounding box center [165, 97] width 179 height 28
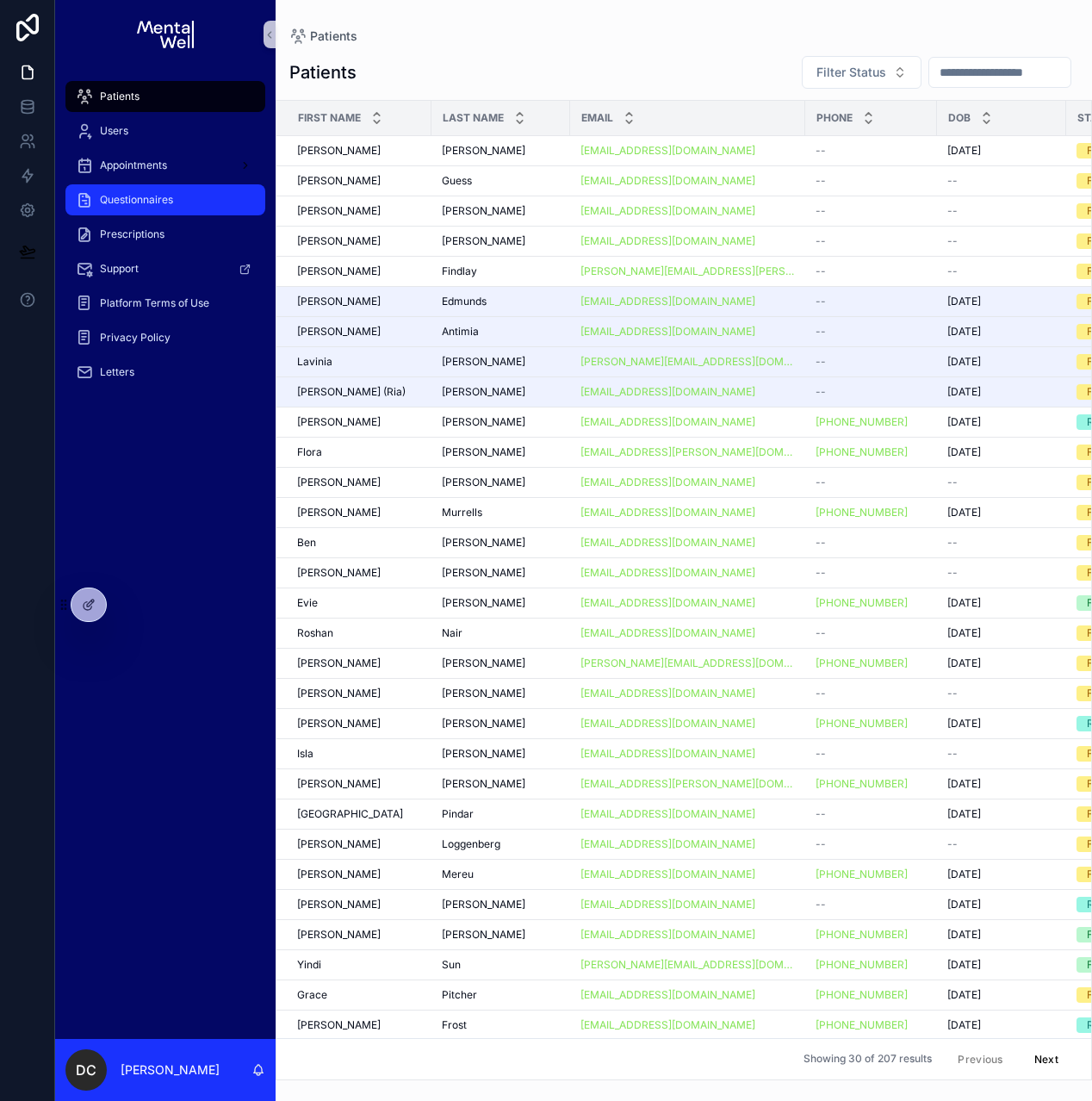
click at [156, 212] on div "Questionnaires" at bounding box center [165, 200] width 179 height 28
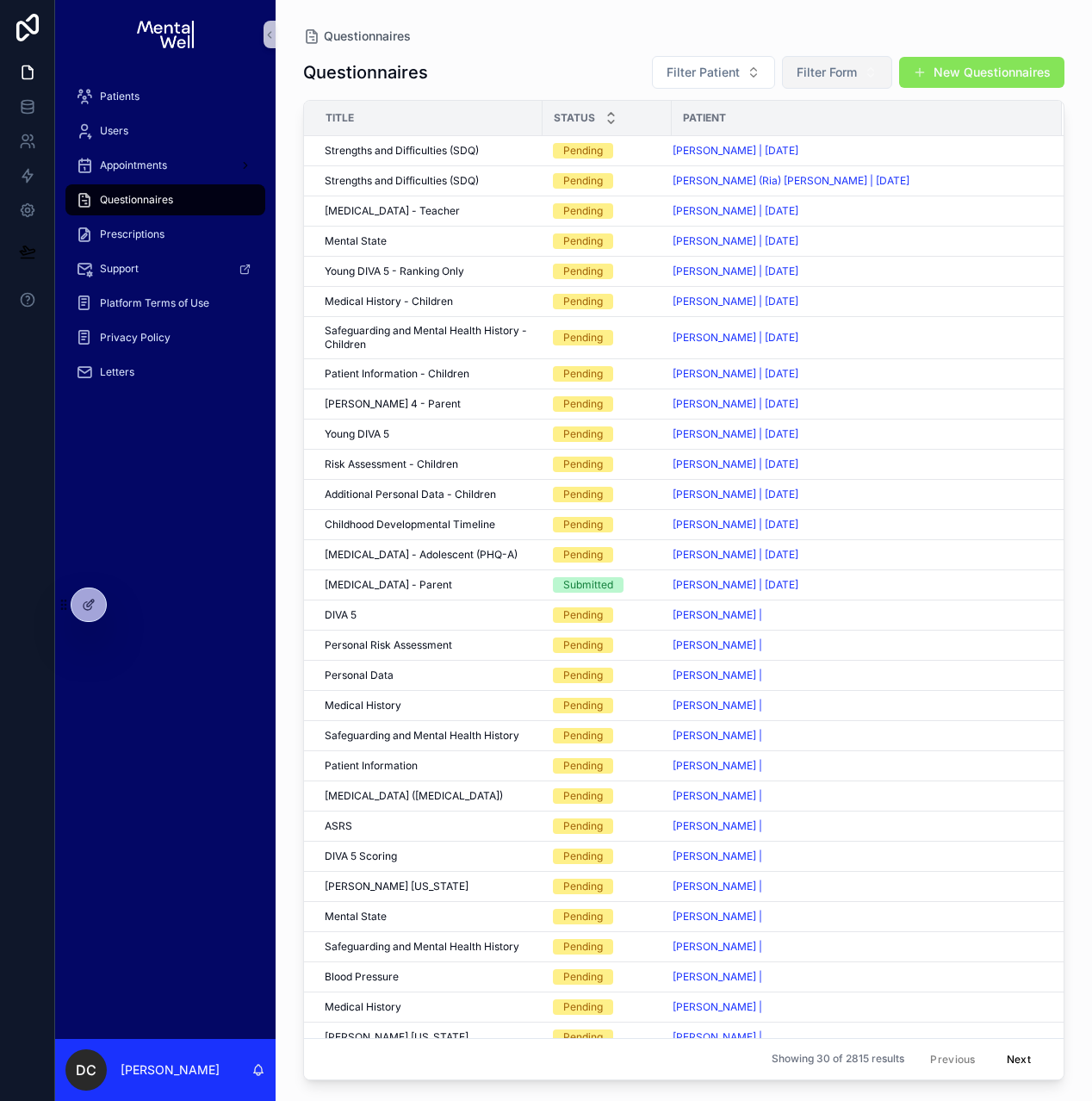
click at [821, 75] on span "Filter Form" at bounding box center [827, 72] width 60 height 17
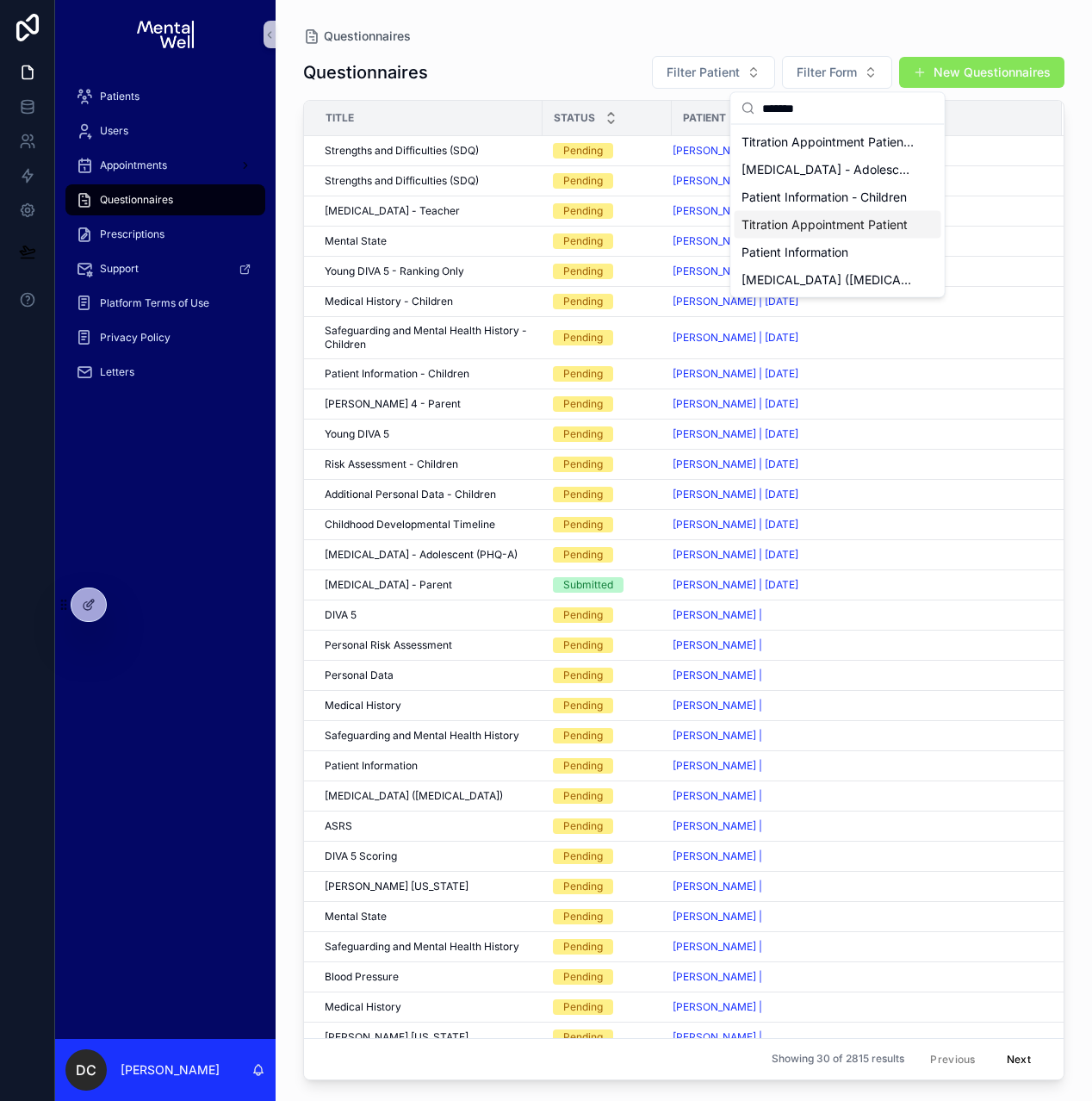
type input "*******"
click at [817, 232] on span "Titration Appointment Patient" at bounding box center [824, 225] width 166 height 17
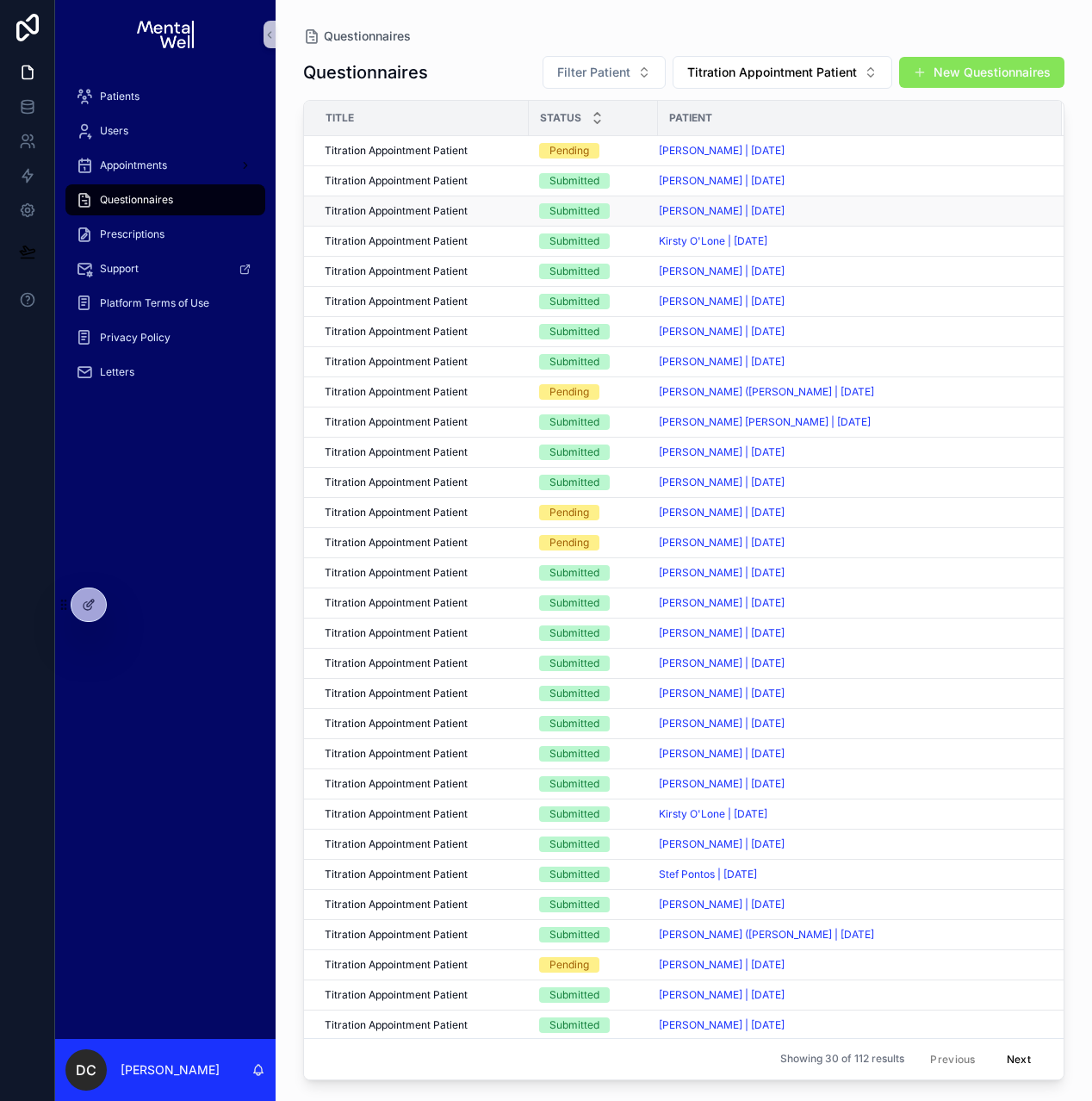
click at [633, 209] on div "Submitted" at bounding box center [593, 211] width 109 height 16
click at [702, 206] on span "[PERSON_NAME] | [DATE]" at bounding box center [721, 211] width 126 height 14
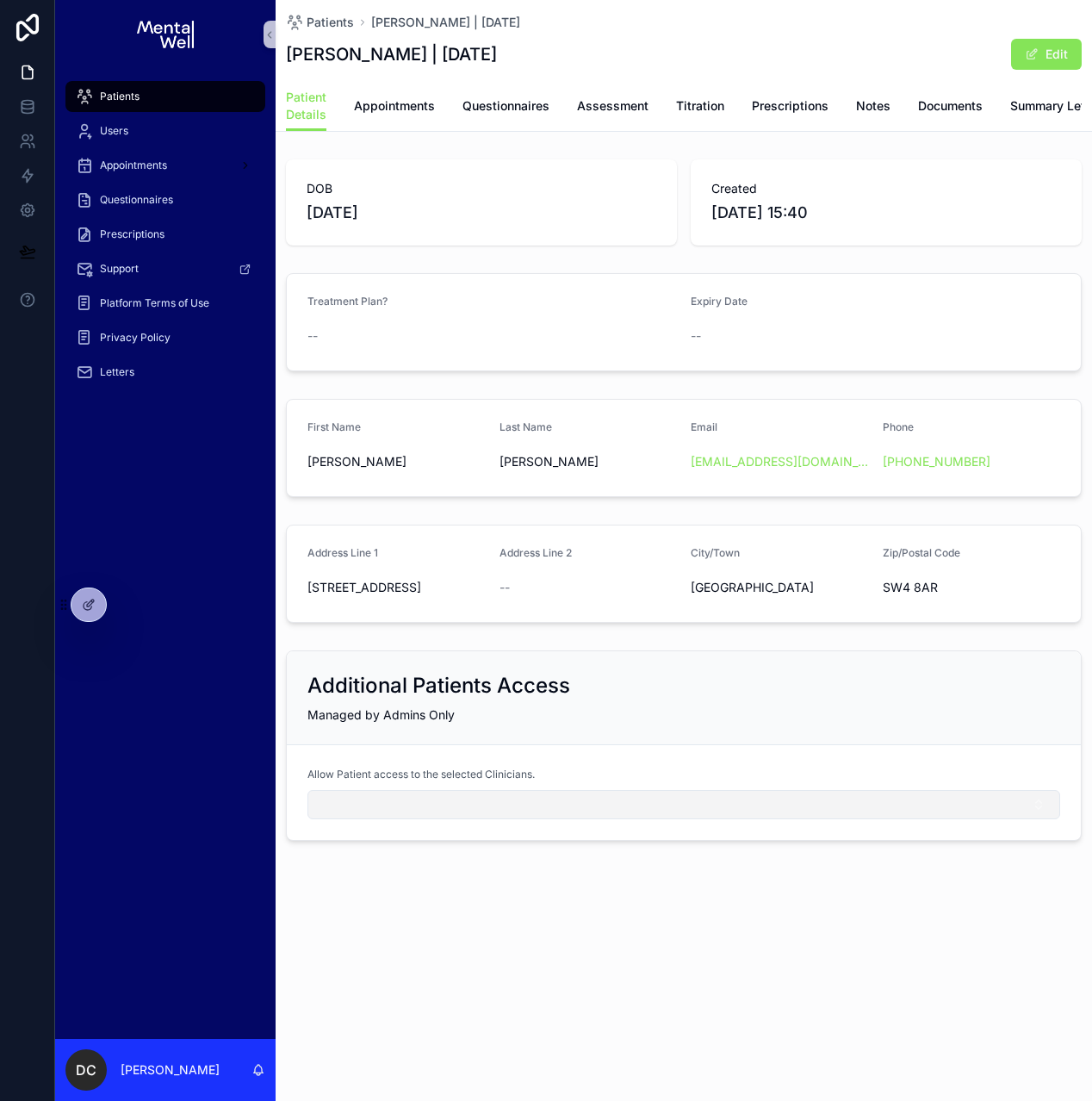
click at [378, 813] on button "Select Button" at bounding box center [683, 804] width 752 height 29
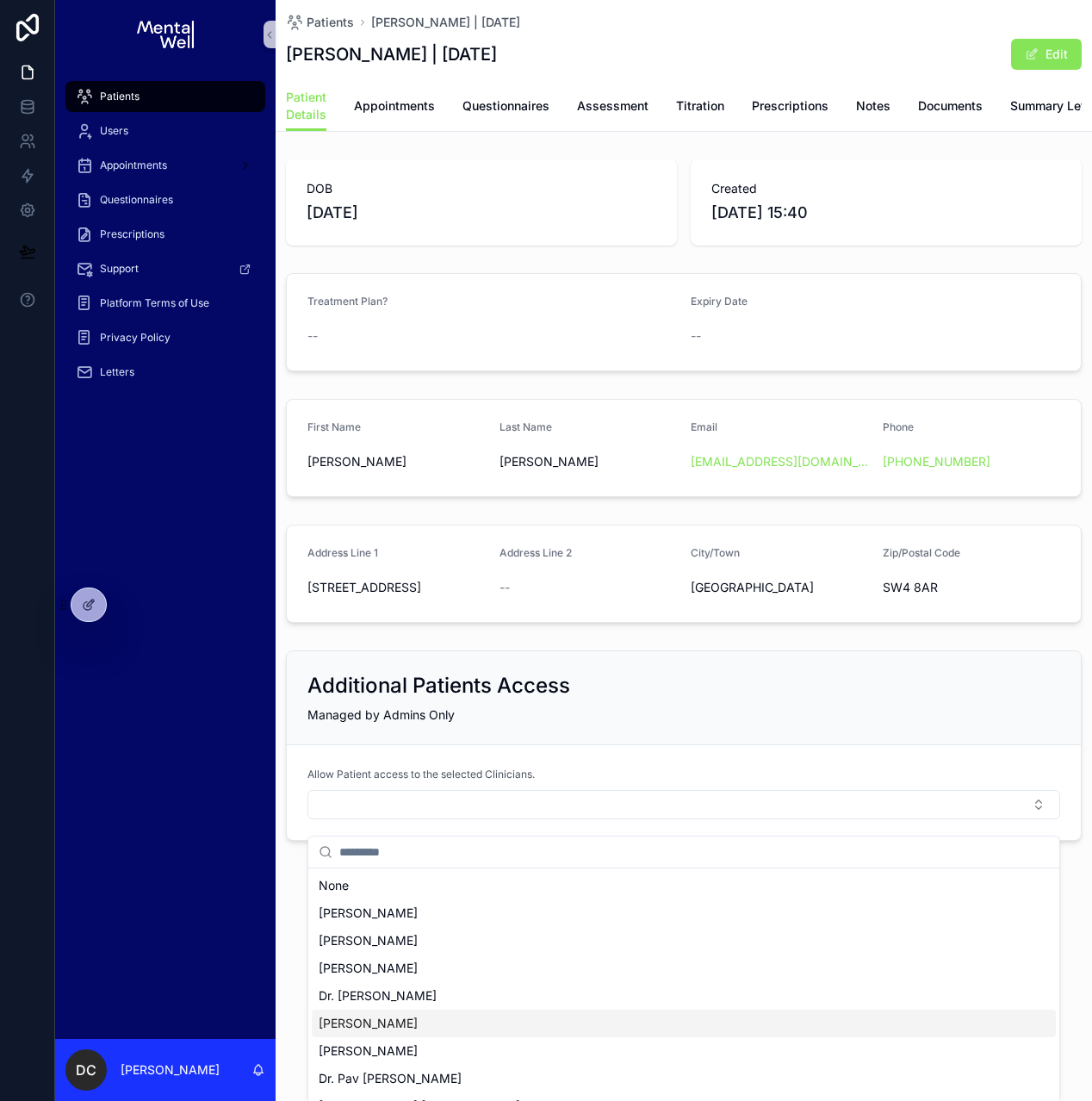
click at [373, 1015] on span "[PERSON_NAME]" at bounding box center [368, 1023] width 99 height 17
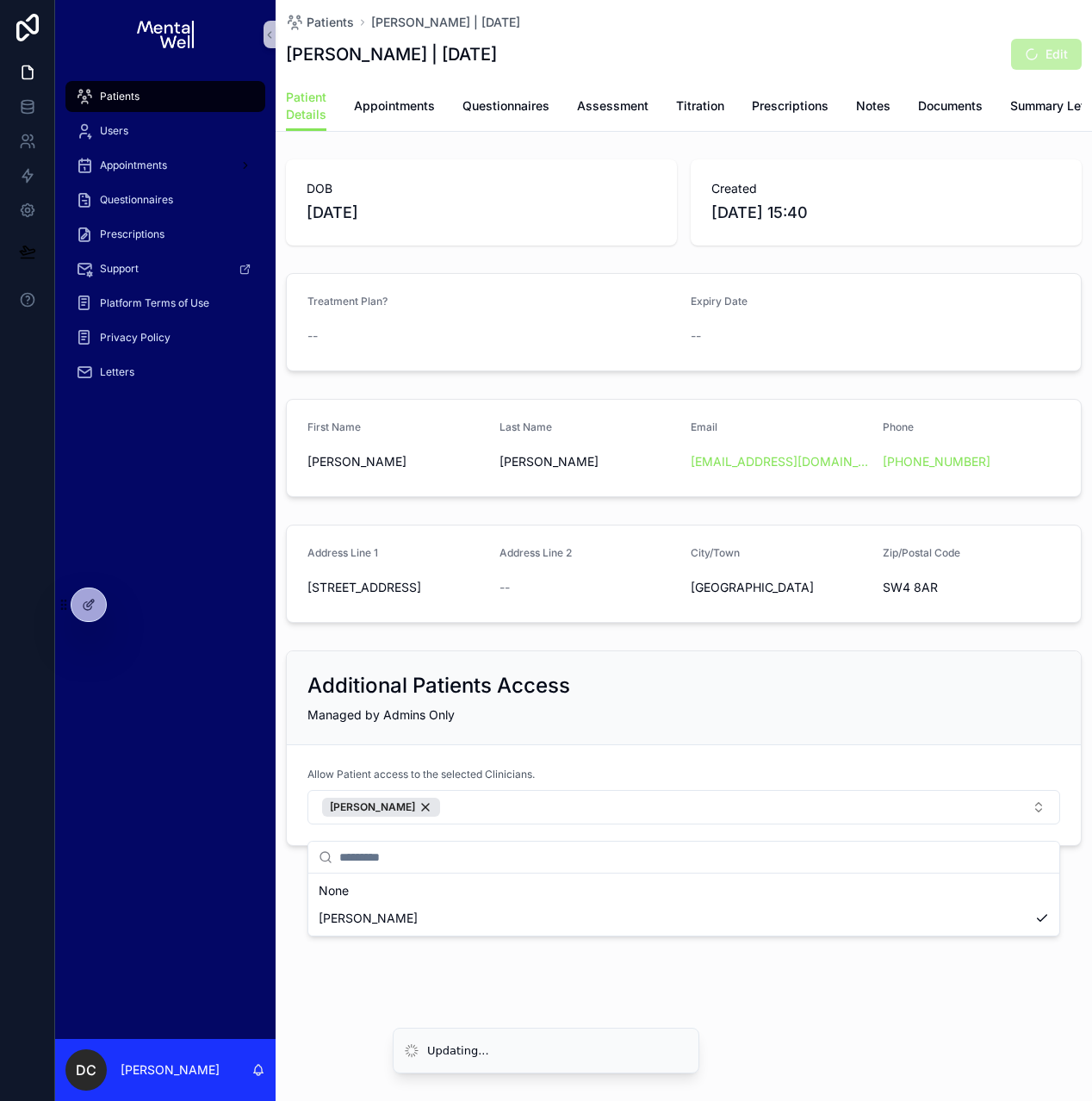
click at [414, 913] on div "Patients Users Appointments Questionnaires Prescriptions Support Platform Terms…" at bounding box center [573, 550] width 1037 height 1101
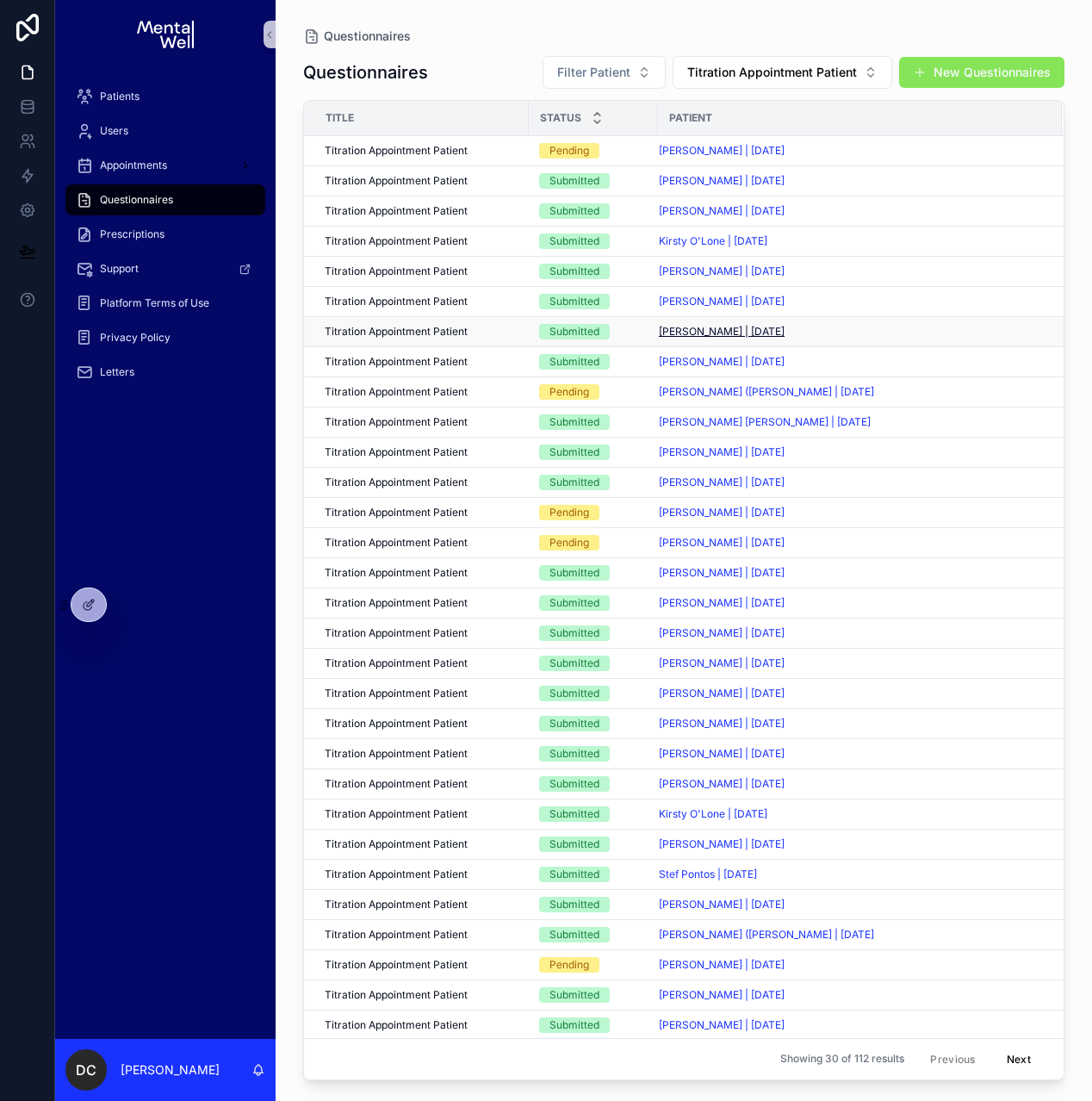
click at [677, 327] on span "[PERSON_NAME] | [DATE]" at bounding box center [721, 332] width 126 height 14
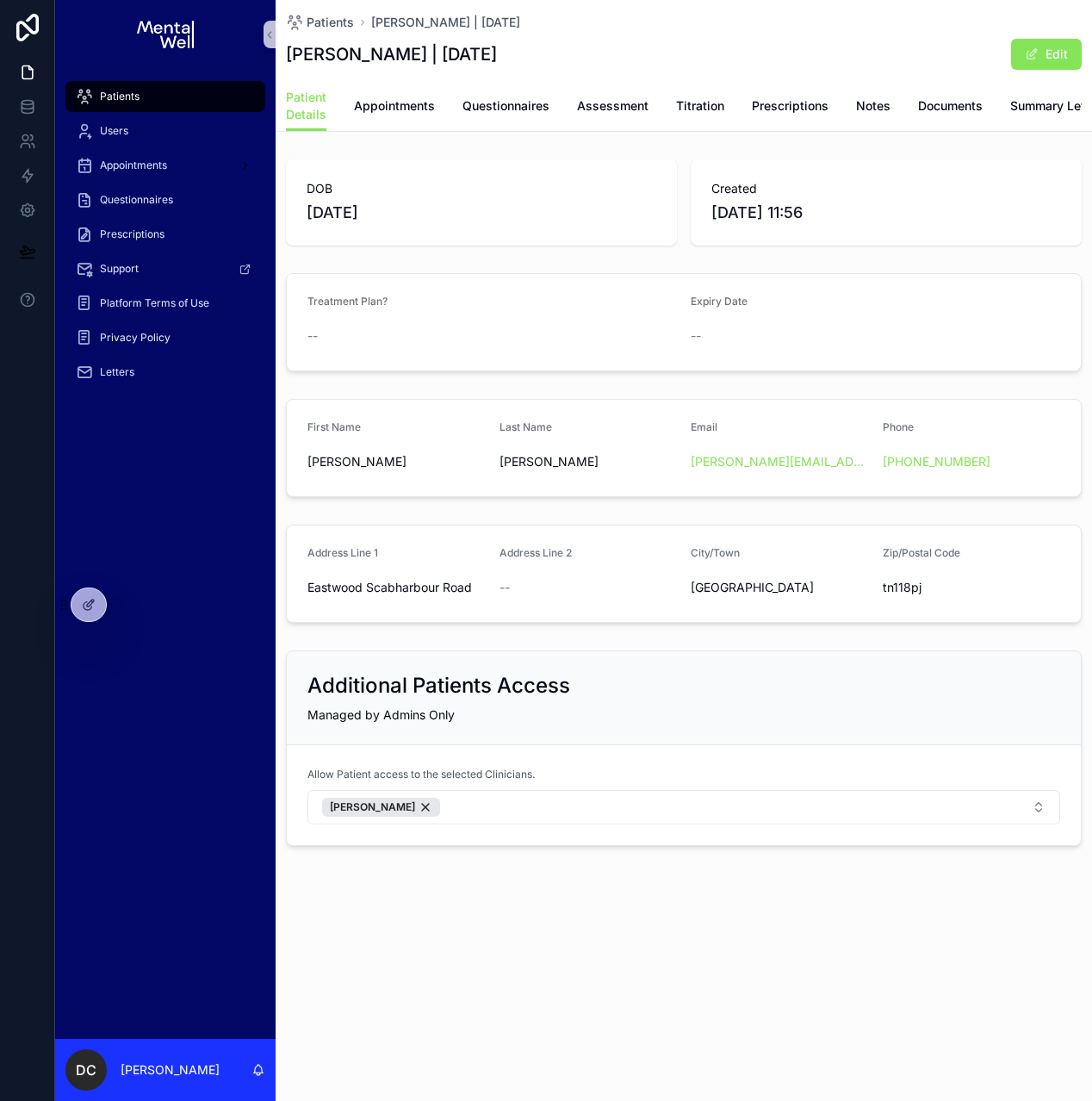
scroll to position [0, 129]
click at [1048, 115] on link "Prescriptions" at bounding box center [1044, 108] width 77 height 34
